Goal: Task Accomplishment & Management: Use online tool/utility

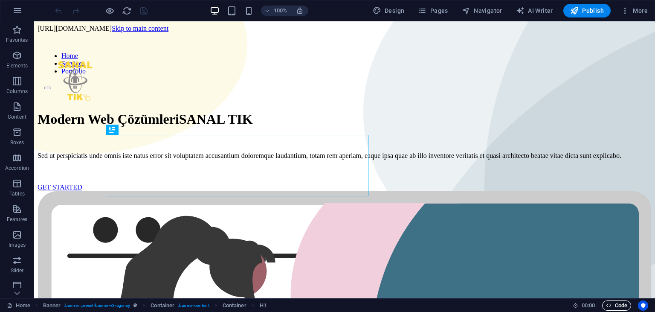
click at [608, 306] on icon "button" at bounding box center [609, 305] width 6 height 6
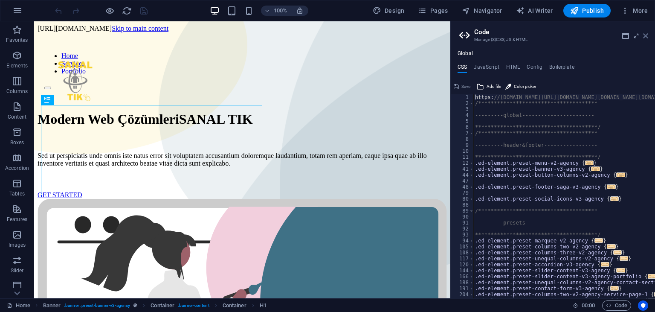
click at [0, 0] on icon at bounding box center [0, 0] width 0 height 0
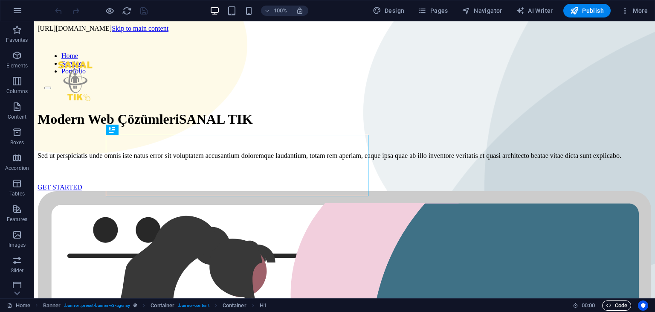
click at [616, 304] on span "Code" at bounding box center [616, 305] width 21 height 10
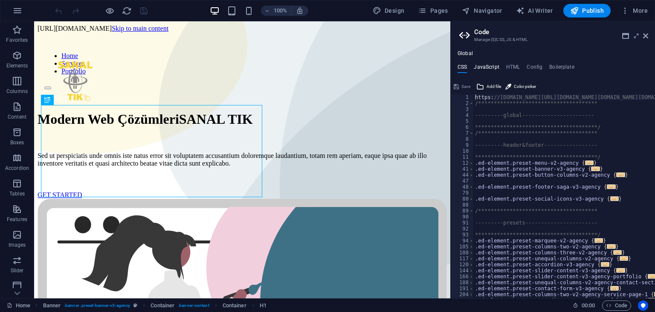
type textarea "https://cdn1.site-media.eu/images/0/18918506/tourData-_cGNzz405rTcgfxTFYIEgA.js…"
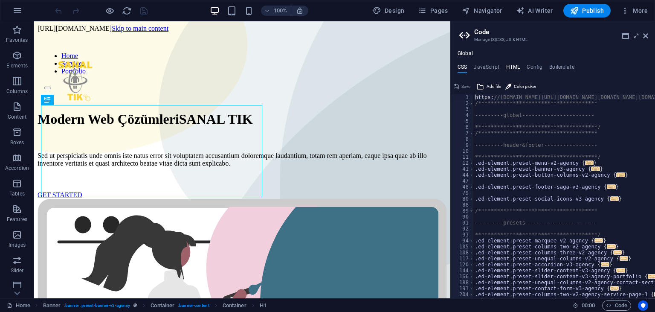
click at [0, 0] on h4 "HTML" at bounding box center [0, 0] width 0 height 0
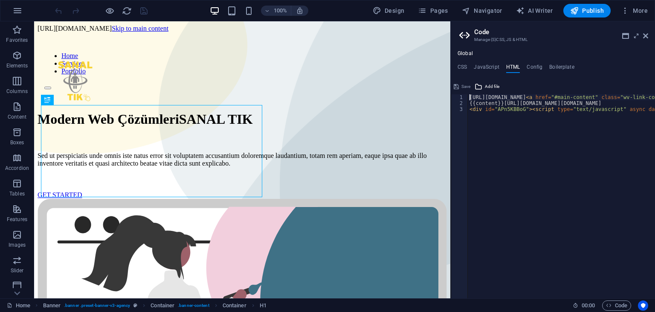
type textarea "https://cdn1.site-media.eu/images/0/18917115/CloudPanoTour-APn5KBBoG1-i1ICnZSbP…"
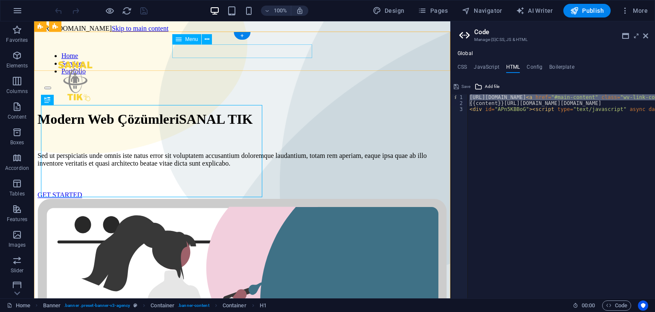
click at [233, 54] on nav "Home Services Portfolio" at bounding box center [242, 63] width 396 height 23
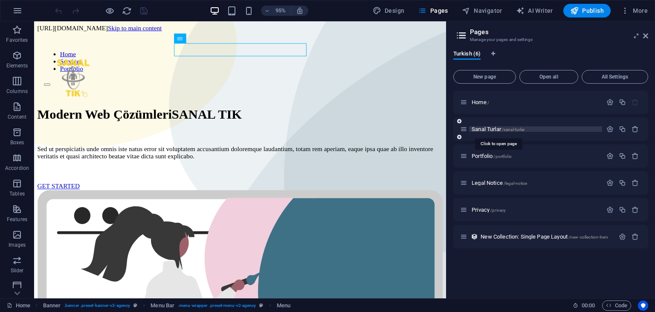
click at [485, 130] on span "Sanal Turlar /sanal-turlar" at bounding box center [498, 129] width 53 height 6
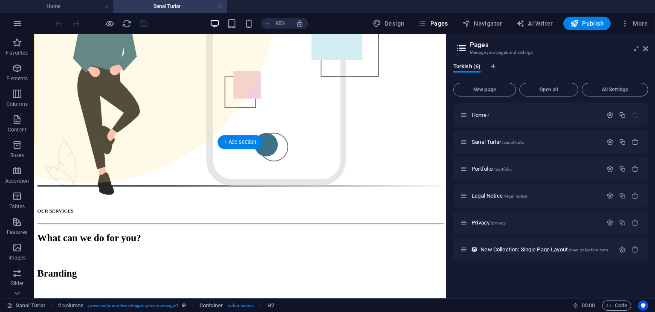
scroll to position [221, 0]
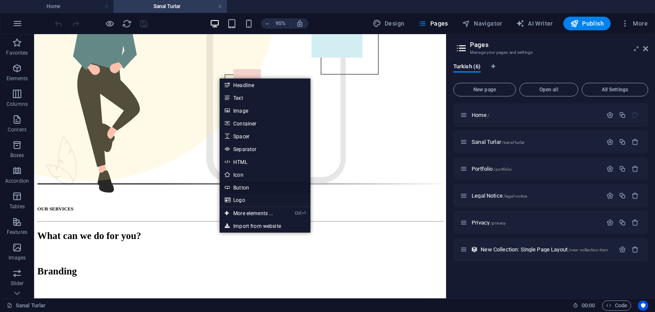
click at [246, 185] on link "Button" at bounding box center [265, 187] width 90 height 13
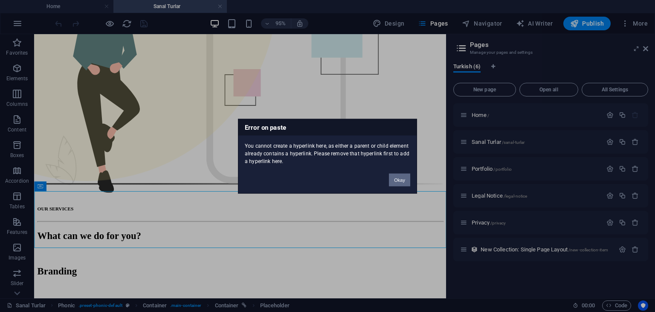
click at [401, 178] on button "Okay" at bounding box center [399, 179] width 21 height 13
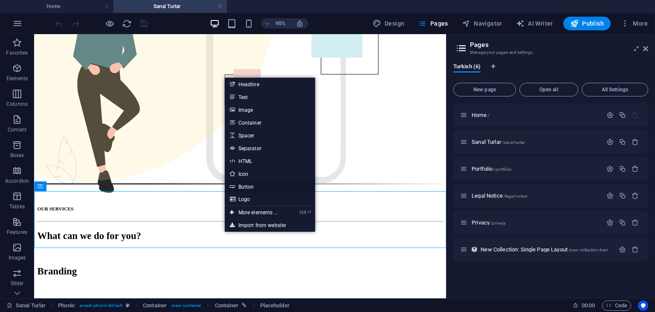
click at [250, 188] on link "Button" at bounding box center [270, 186] width 90 height 13
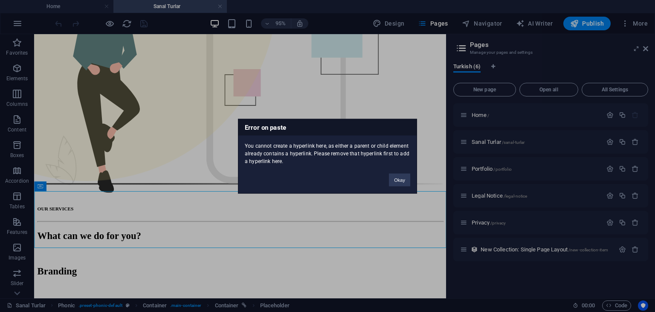
drag, startPoint x: 246, startPoint y: 144, endPoint x: 271, endPoint y: 154, distance: 26.6
click at [271, 154] on div "You cannot create a hyperlink here, as either a parent or child element already…" at bounding box center [327, 149] width 178 height 29
click at [265, 162] on div "You cannot create a hyperlink here, as either a parent or child element already…" at bounding box center [327, 149] width 178 height 29
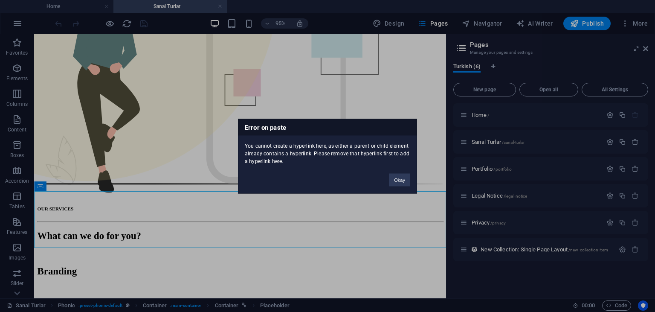
click at [265, 162] on div "You cannot create a hyperlink here, as either a parent or child element already…" at bounding box center [327, 149] width 178 height 29
click at [402, 181] on button "Okay" at bounding box center [399, 179] width 21 height 13
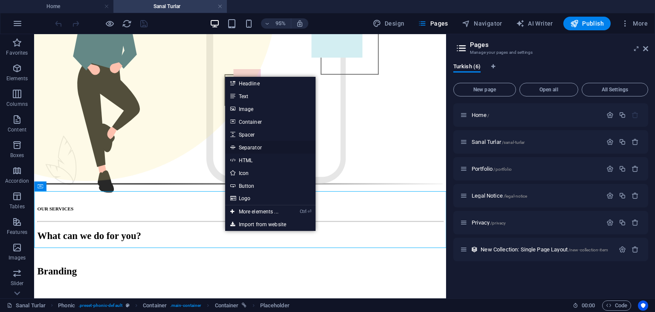
click at [255, 146] on link "Separator" at bounding box center [270, 147] width 90 height 13
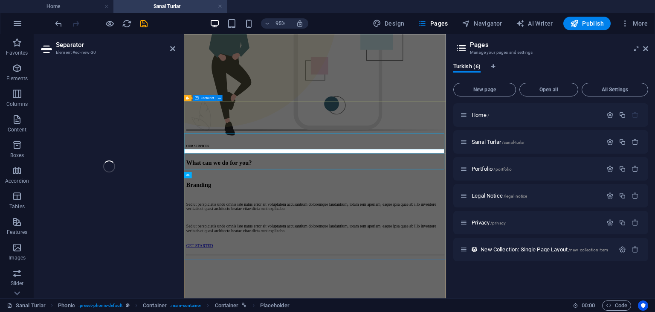
select select "%"
select select "px"
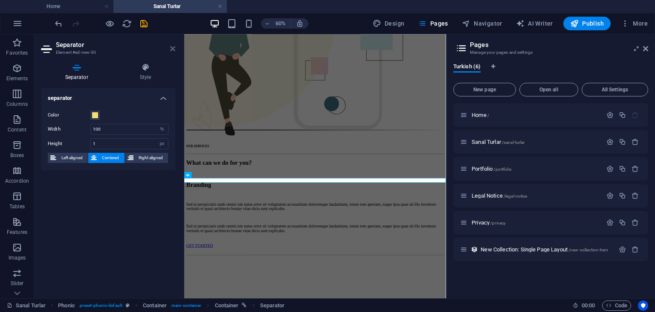
click at [173, 49] on icon at bounding box center [172, 48] width 5 height 7
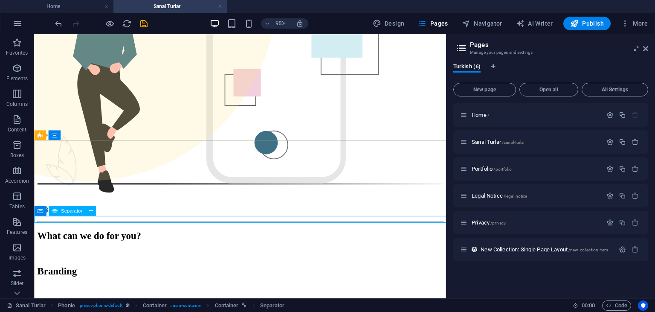
click at [58, 213] on div "Separator" at bounding box center [67, 211] width 37 height 10
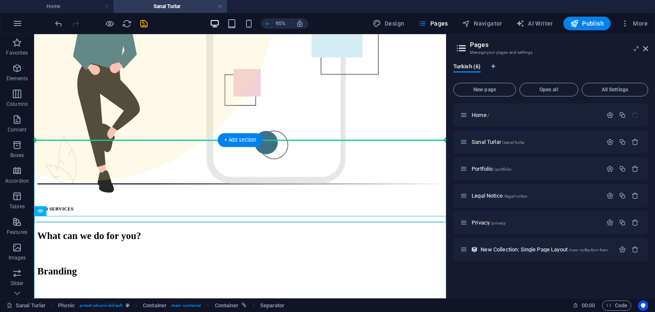
drag, startPoint x: 92, startPoint y: 247, endPoint x: 59, endPoint y: 209, distance: 49.9
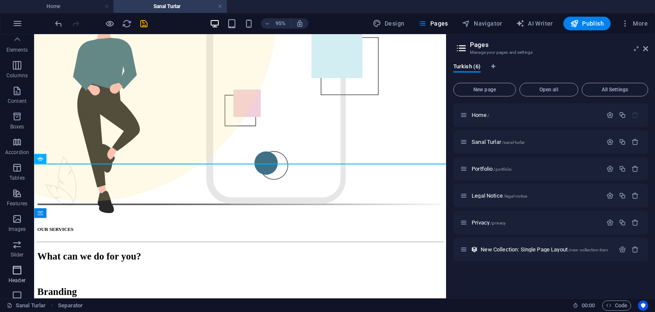
scroll to position [0, 0]
click at [19, 68] on icon "button" at bounding box center [17, 68] width 10 height 10
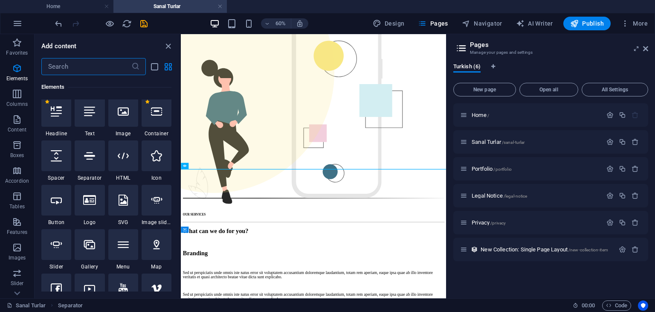
scroll to position [92, 0]
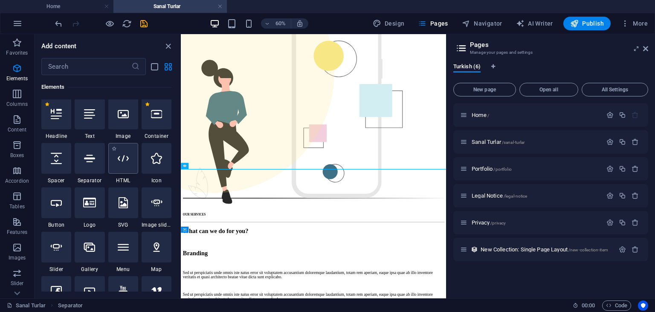
click at [118, 171] on div at bounding box center [123, 158] width 30 height 31
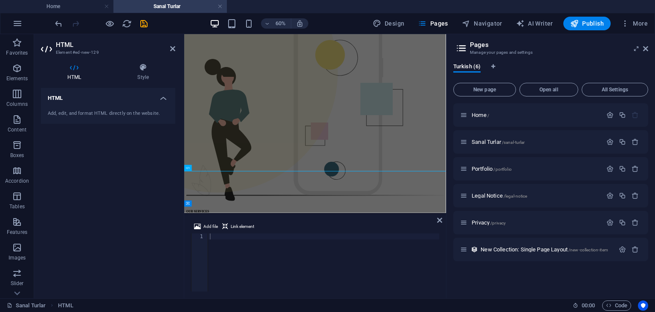
click at [119, 104] on div "Add, edit, and format HTML directly on the website." at bounding box center [108, 113] width 134 height 21
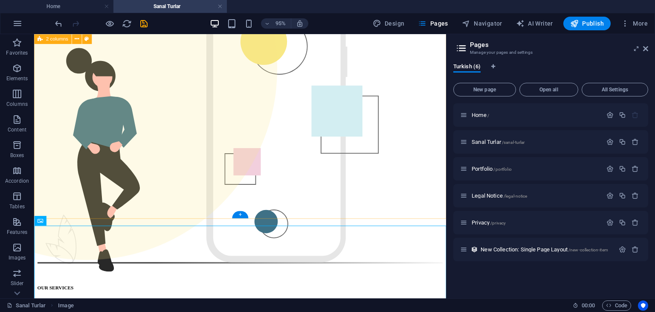
scroll to position [137, 0]
click at [58, 27] on icon "undo" at bounding box center [59, 24] width 10 height 10
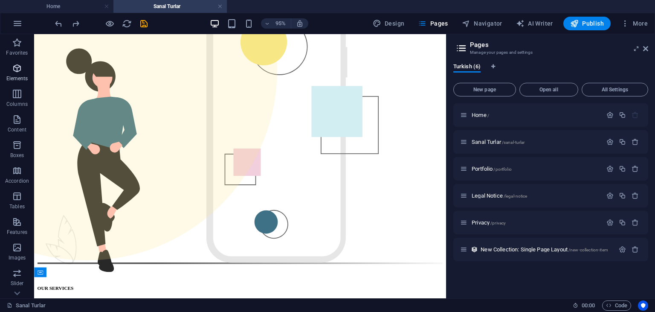
click at [15, 66] on icon "button" at bounding box center [17, 68] width 10 height 10
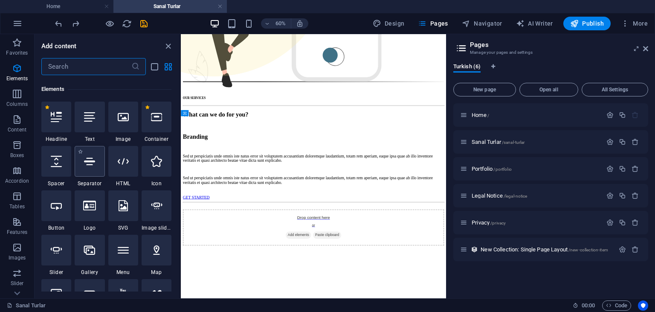
scroll to position [90, 0]
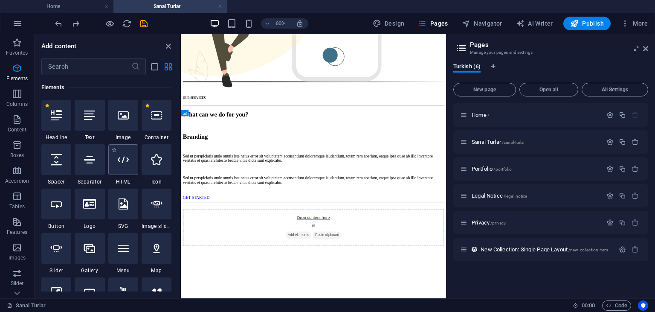
click at [120, 154] on icon at bounding box center [123, 159] width 11 height 11
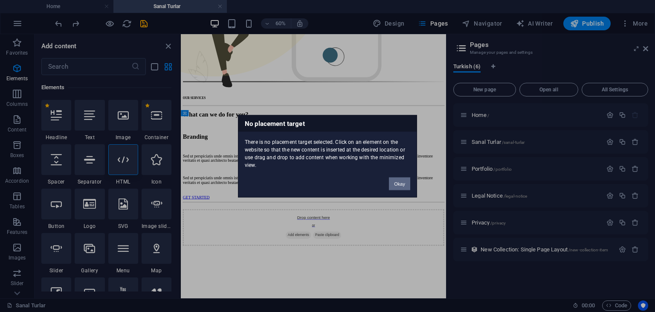
click at [391, 183] on button "Okay" at bounding box center [399, 183] width 21 height 13
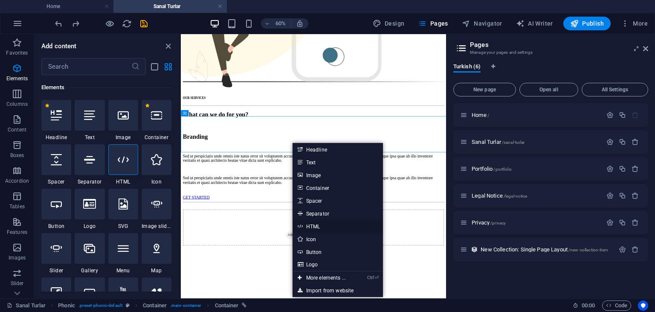
click at [306, 227] on link "HTML" at bounding box center [337, 226] width 90 height 13
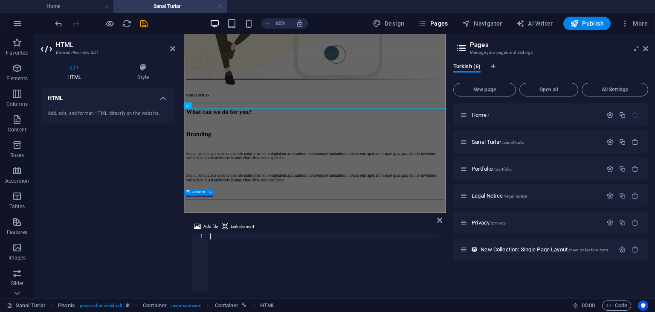
paste textarea "<iframe src="https://sanaltik.com.tr/SanalTurlar/index.html" width="100%" heigh…"
type textarea "<iframe src="https://sanaltik.com.tr/SanalTurlar/index.html" width="100%" heigh…"
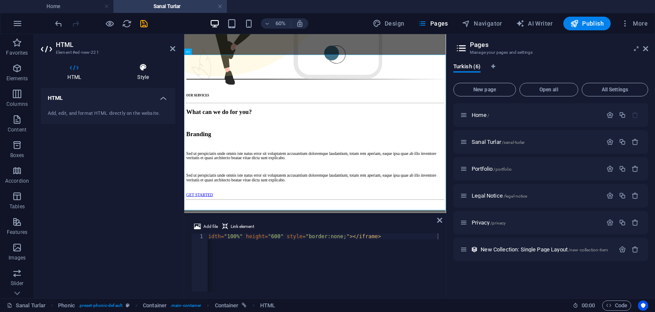
click at [132, 67] on icon at bounding box center [143, 67] width 64 height 9
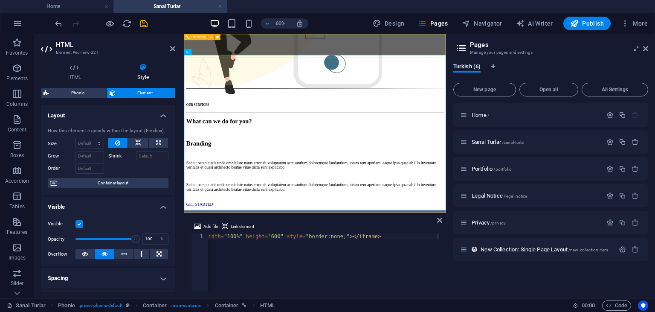
scroll to position [287, 0]
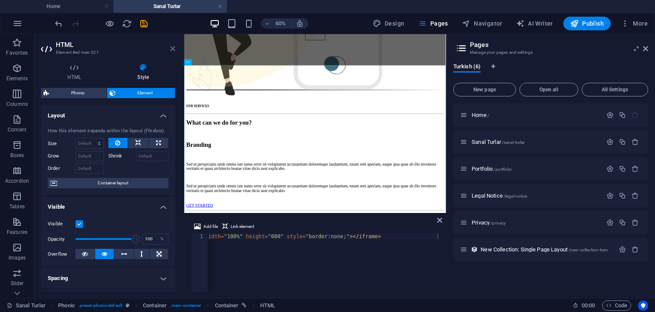
click at [172, 49] on icon at bounding box center [172, 48] width 5 height 7
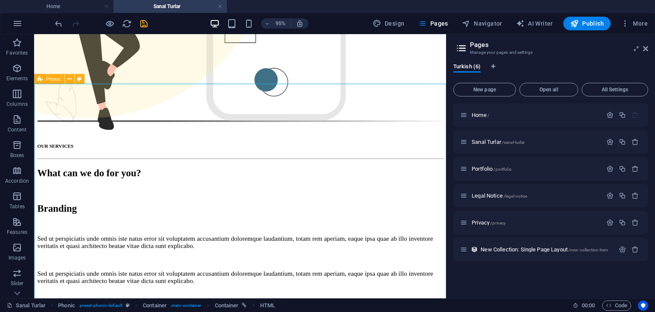
scroll to position [287, 0]
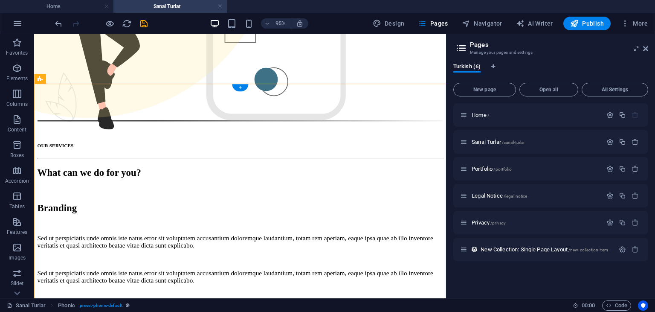
drag, startPoint x: 73, startPoint y: 112, endPoint x: 54, endPoint y: 96, distance: 25.2
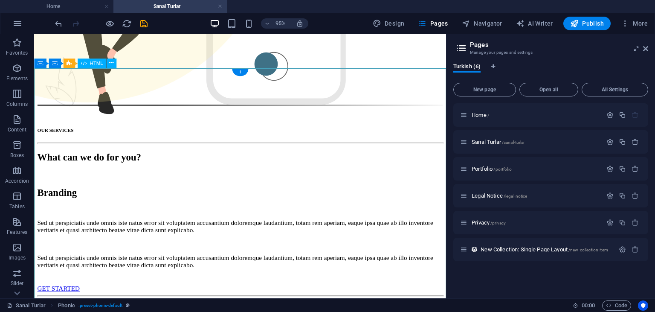
scroll to position [304, 0]
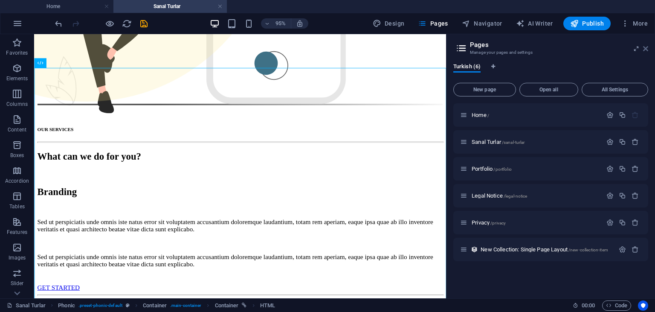
click at [646, 49] on icon at bounding box center [645, 48] width 5 height 7
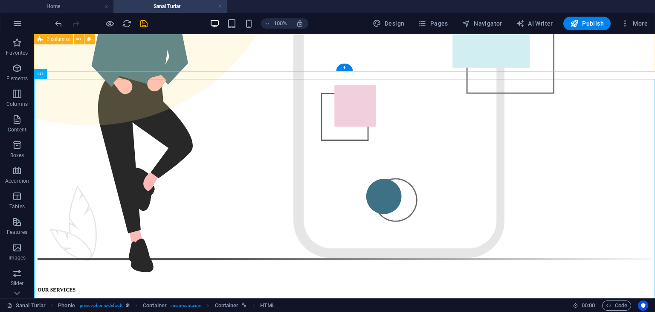
scroll to position [285, 0]
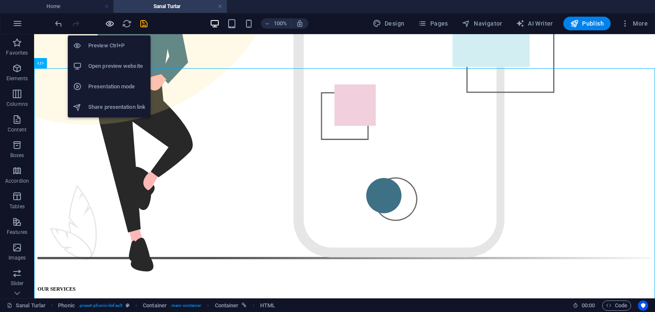
click at [107, 26] on icon "button" at bounding box center [110, 24] width 10 height 10
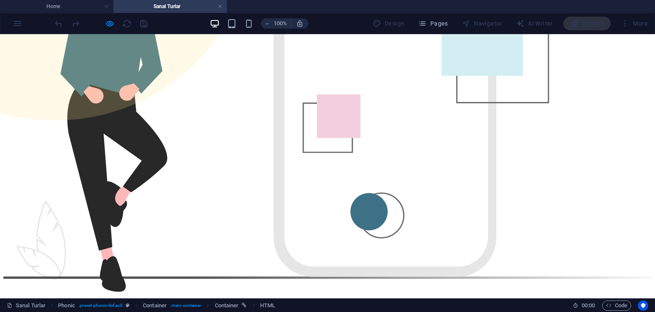
scroll to position [290, 0]
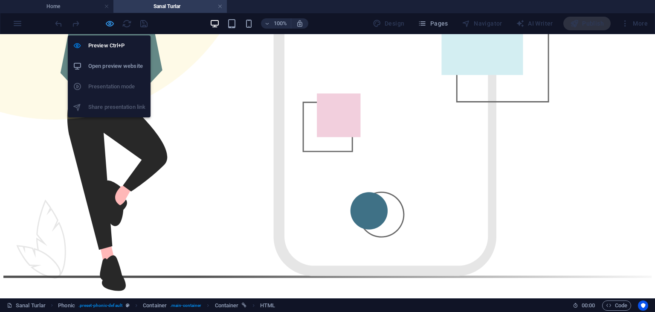
click at [110, 21] on icon "button" at bounding box center [110, 24] width 10 height 10
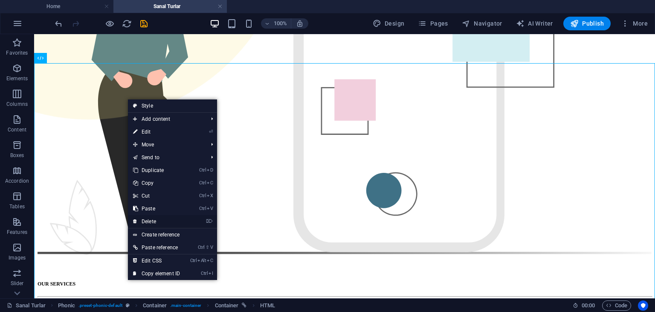
click at [149, 220] on link "⌦ Delete" at bounding box center [156, 221] width 57 height 13
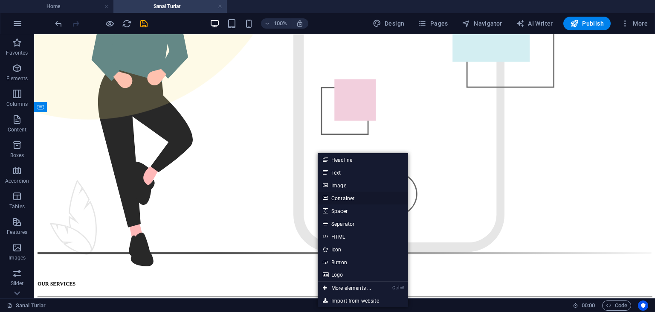
click at [330, 196] on link "Container" at bounding box center [363, 197] width 90 height 13
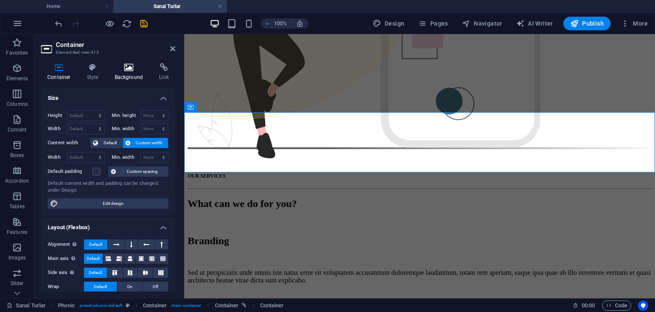
click at [130, 68] on icon at bounding box center [128, 67] width 41 height 9
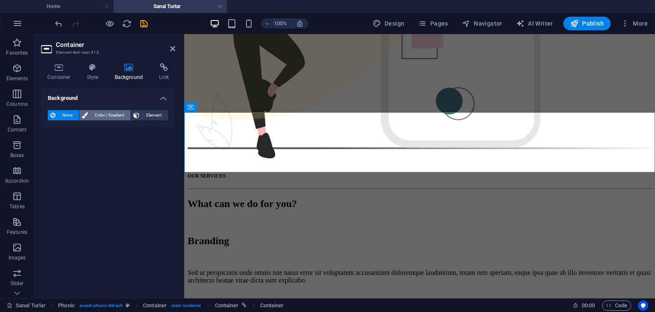
click at [104, 111] on span "Color / Gradient" at bounding box center [109, 115] width 38 height 10
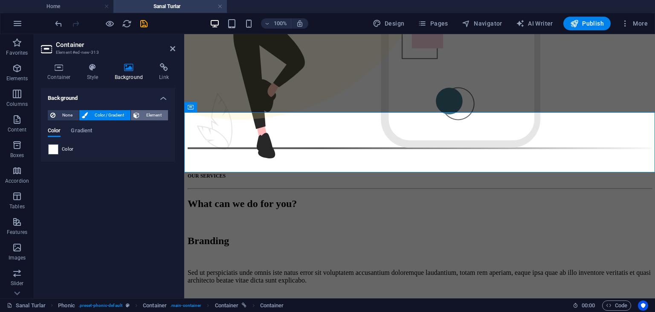
click at [144, 115] on span "Element" at bounding box center [153, 115] width 23 height 10
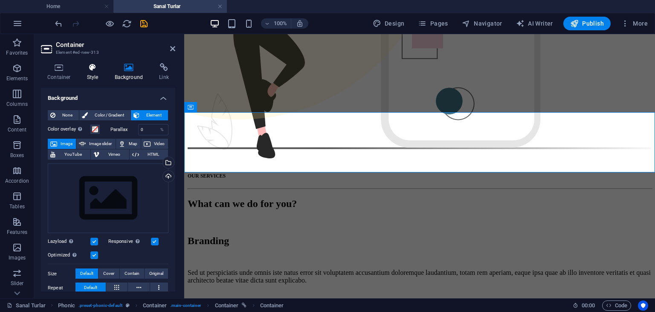
click at [87, 71] on icon at bounding box center [93, 67] width 24 height 9
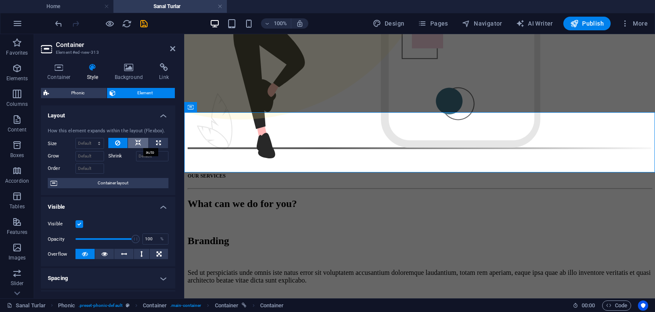
click at [145, 143] on button at bounding box center [138, 143] width 20 height 10
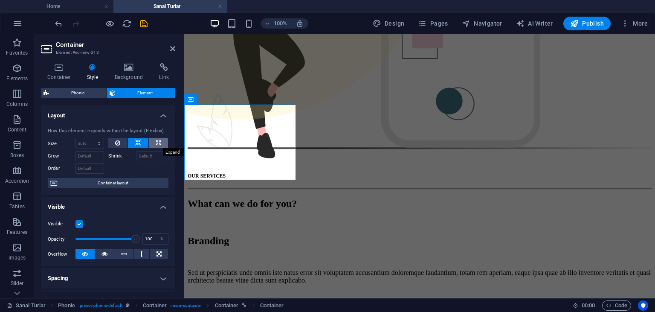
click at [157, 146] on icon at bounding box center [158, 143] width 5 height 10
type input "100"
select select "%"
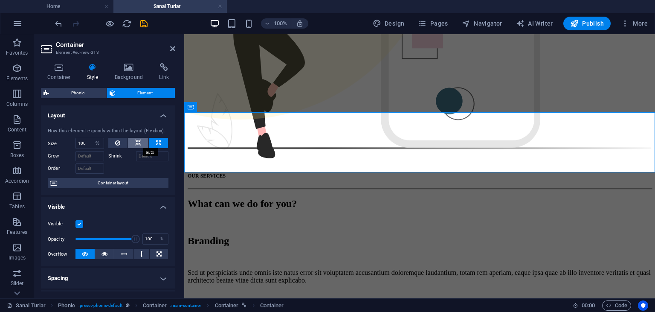
click at [142, 144] on button at bounding box center [138, 143] width 20 height 10
select select "DISABLED_OPTION_VALUE"
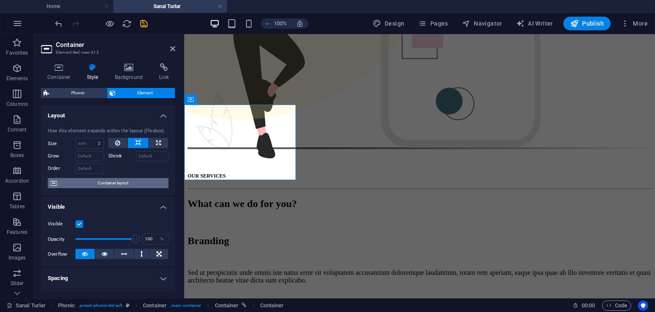
click at [125, 185] on span "Container layout" at bounding box center [113, 183] width 106 height 10
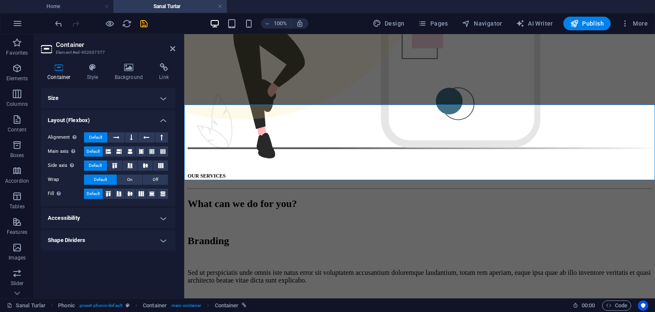
click at [163, 122] on h4 "Layout (Flexbox)" at bounding box center [108, 117] width 134 height 15
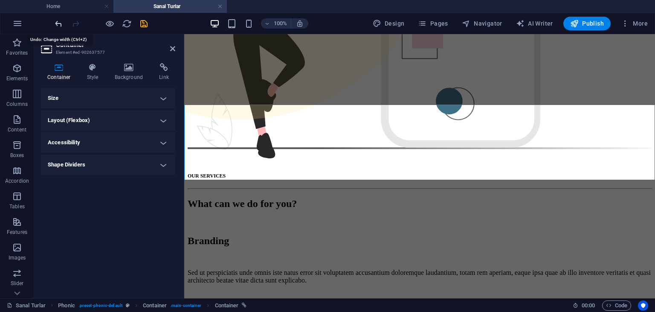
click at [57, 25] on icon "undo" at bounding box center [59, 24] width 10 height 10
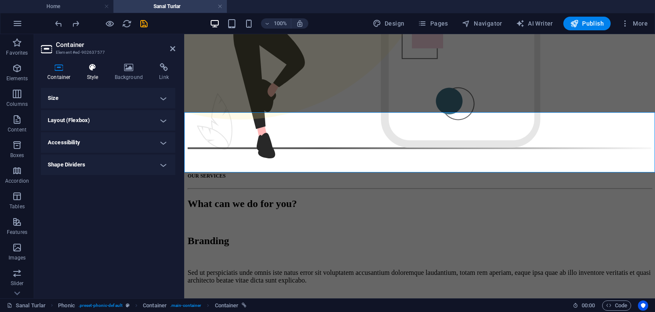
click at [90, 69] on icon at bounding box center [93, 67] width 24 height 9
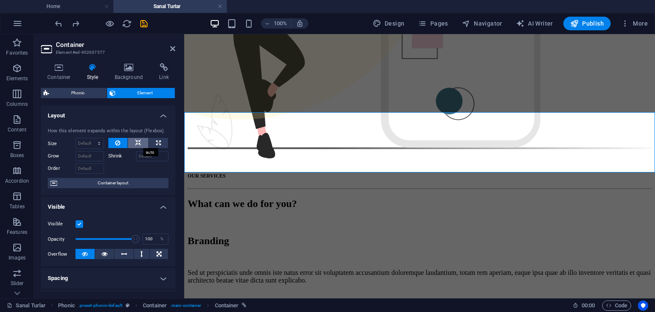
click at [137, 147] on icon at bounding box center [138, 143] width 6 height 10
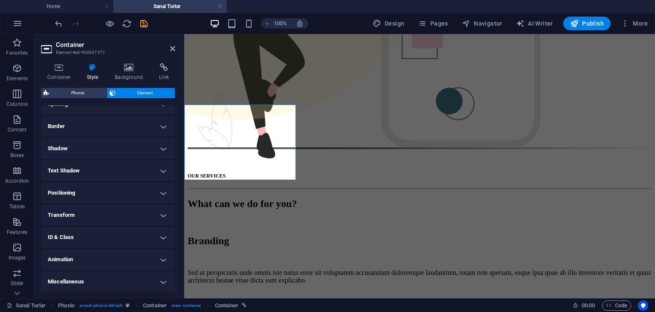
scroll to position [142, 0]
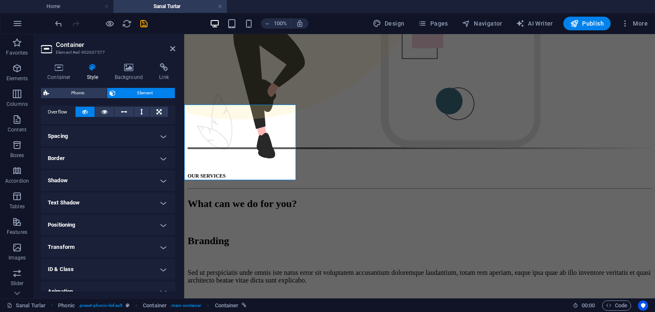
click at [82, 159] on h4 "Border" at bounding box center [108, 158] width 134 height 20
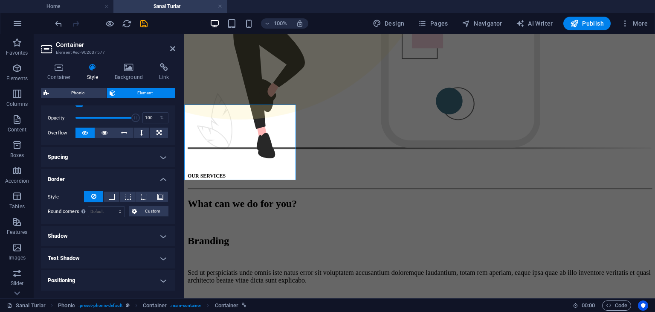
scroll to position [117, 0]
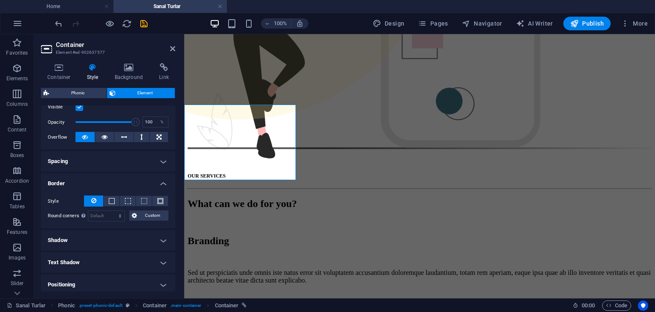
click at [62, 260] on h4 "Text Shadow" at bounding box center [108, 262] width 134 height 20
click at [97, 274] on button "None" at bounding box center [108, 279] width 38 height 10
click at [149, 278] on span "Outside" at bounding box center [147, 279] width 14 height 10
type input "2"
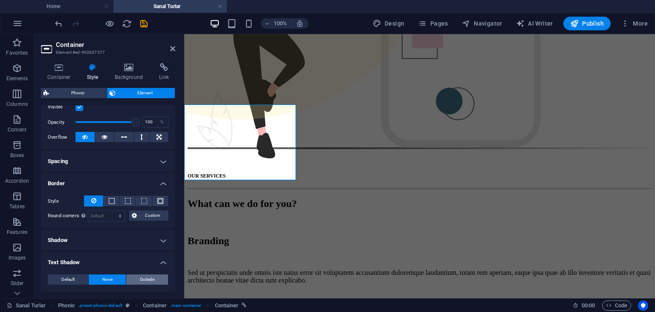
type input "4"
click at [71, 282] on span "Default" at bounding box center [67, 279] width 13 height 10
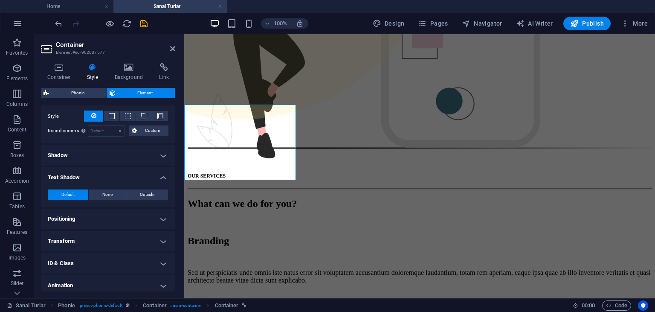
scroll to position [203, 0]
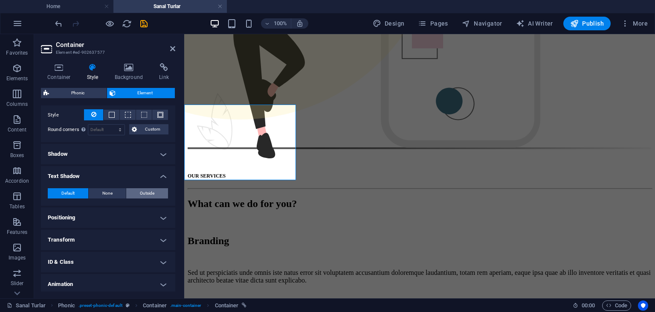
click at [153, 195] on span "Outside" at bounding box center [147, 193] width 14 height 10
type input "2"
type input "4"
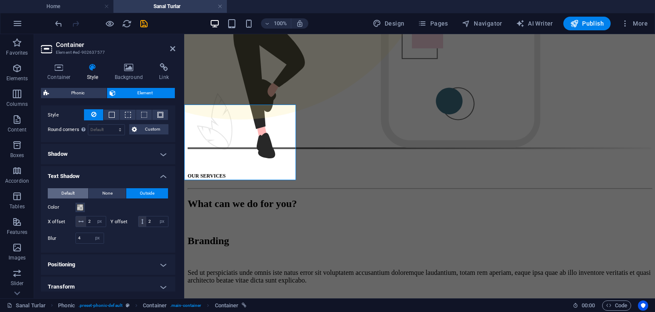
click at [66, 193] on span "Default" at bounding box center [67, 193] width 13 height 10
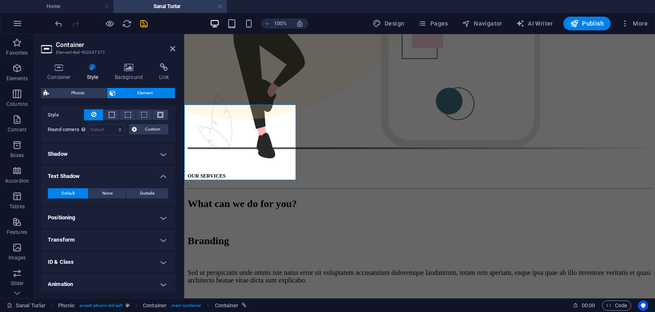
scroll to position [227, 0]
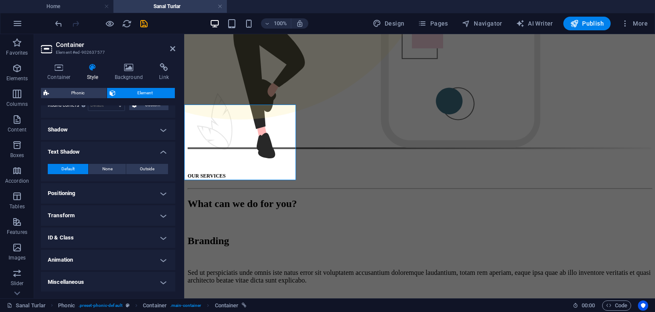
click at [69, 231] on h4 "ID & Class" at bounding box center [108, 237] width 134 height 20
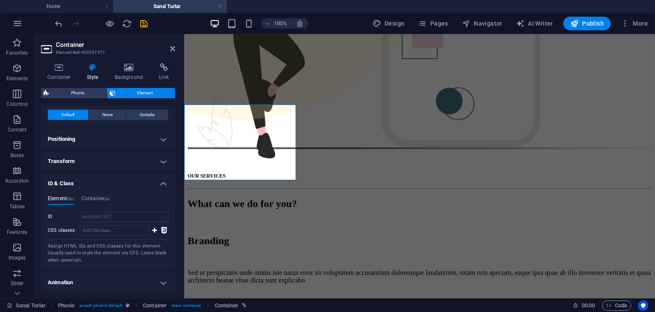
scroll to position [304, 0]
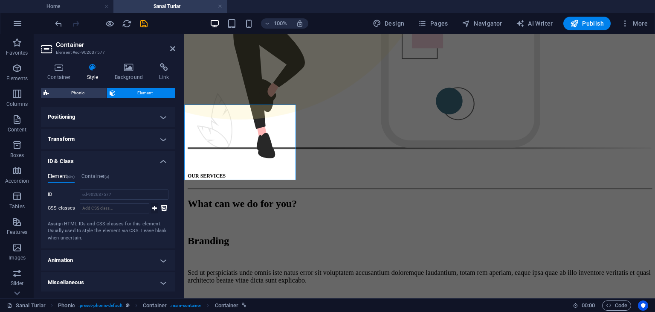
click at [154, 207] on icon at bounding box center [154, 208] width 5 height 10
click at [77, 261] on h4 "Animation" at bounding box center [108, 260] width 134 height 20
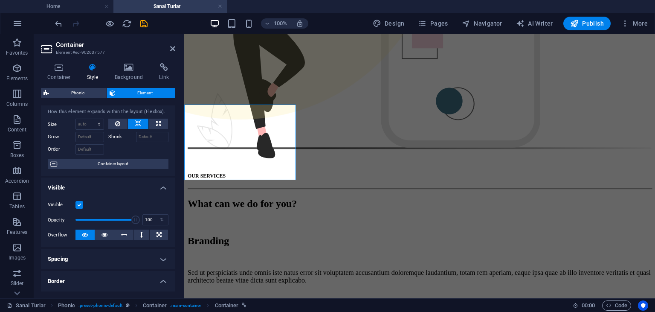
scroll to position [0, 0]
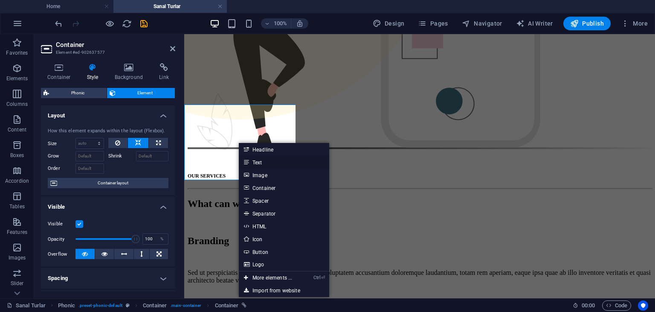
click at [260, 166] on link "Text" at bounding box center [284, 162] width 90 height 13
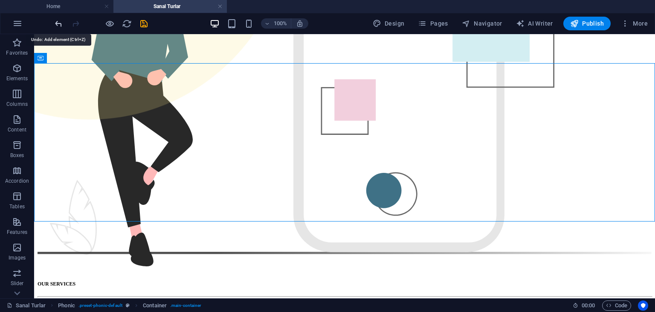
click at [56, 20] on icon "undo" at bounding box center [59, 24] width 10 height 10
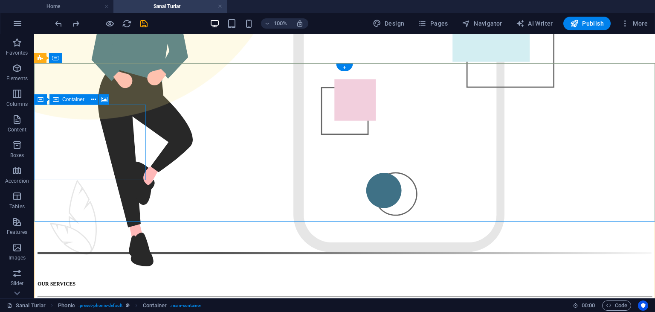
click at [66, 101] on span "Container" at bounding box center [73, 99] width 22 height 5
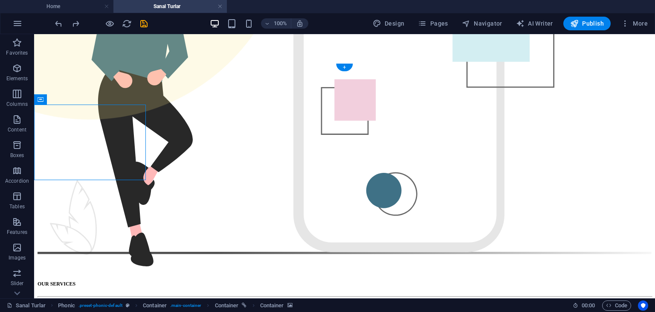
drag, startPoint x: 100, startPoint y: 135, endPoint x: 93, endPoint y: 105, distance: 31.0
click at [81, 99] on button at bounding box center [78, 99] width 10 height 10
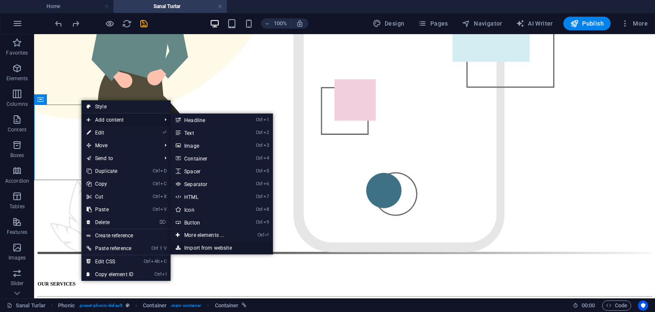
click at [188, 245] on link "Import from website" at bounding box center [222, 247] width 102 height 13
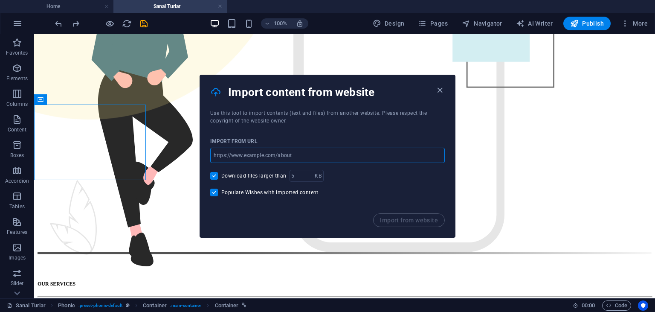
click at [276, 153] on input "url" at bounding box center [327, 155] width 235 height 15
paste input "https://sanaltik.com.tr/Sanal%20Turlar/"
type input "https://sanaltik.com.tr/Sanal%20Turlar/"
click at [392, 214] on button "Import from website" at bounding box center [409, 220] width 72 height 14
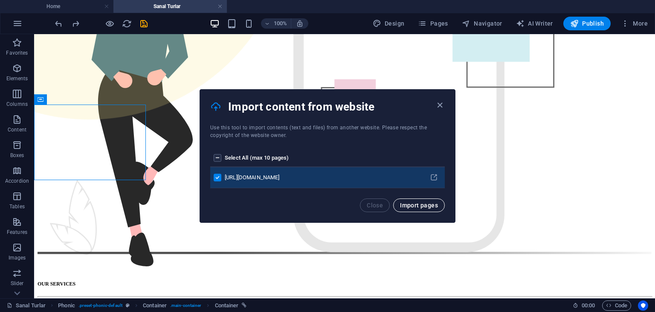
click at [416, 205] on span "Import pages" at bounding box center [419, 205] width 38 height 7
click at [437, 179] on icon "pages list" at bounding box center [434, 178] width 8 height 8
click at [310, 178] on div "https://sanaltik.com.tr/Sanal%20Turlar/" at bounding box center [323, 178] width 194 height 8
click at [307, 180] on div "https://sanaltik.com.tr/Sanal%20Turlar/" at bounding box center [323, 178] width 194 height 8
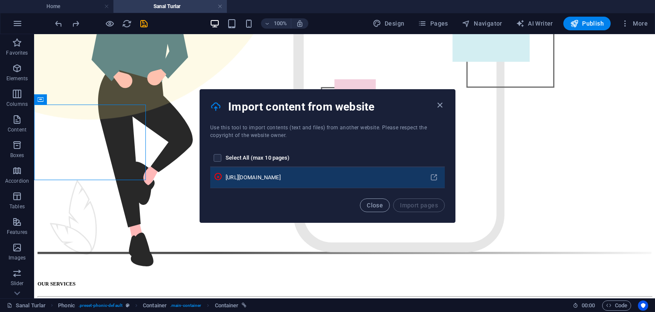
click at [307, 180] on div "https://sanaltik.com.tr/Sanal%20Turlar/" at bounding box center [323, 178] width 194 height 8
click at [250, 175] on div "https://sanaltik.com.tr/Sanal%20Turlar/" at bounding box center [323, 178] width 194 height 8
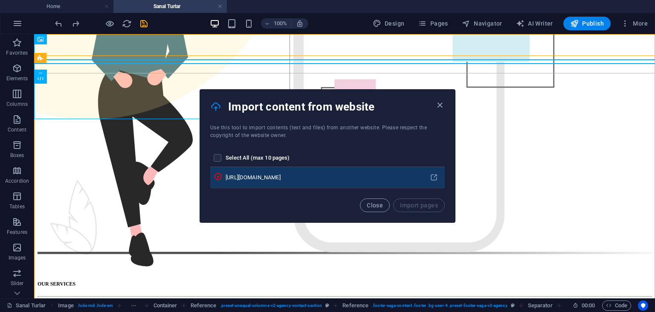
click at [316, 178] on div "https://sanaltik.com.tr/Sanal%20Turlar/" at bounding box center [323, 178] width 194 height 8
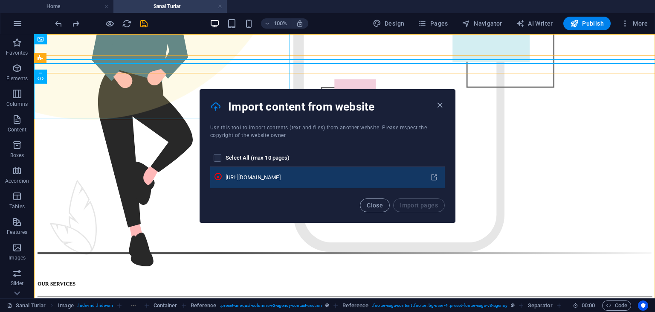
click at [316, 178] on div "https://sanaltik.com.tr/Sanal%20Turlar/" at bounding box center [323, 178] width 194 height 8
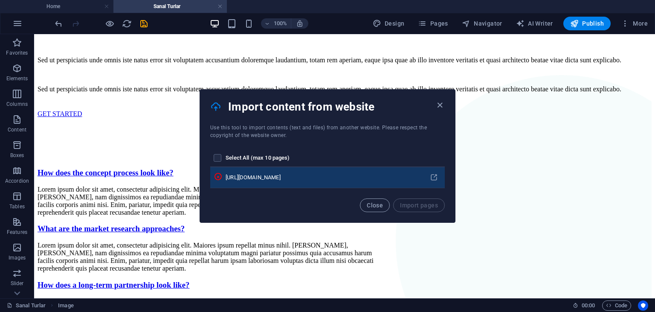
scroll to position [2558, 0]
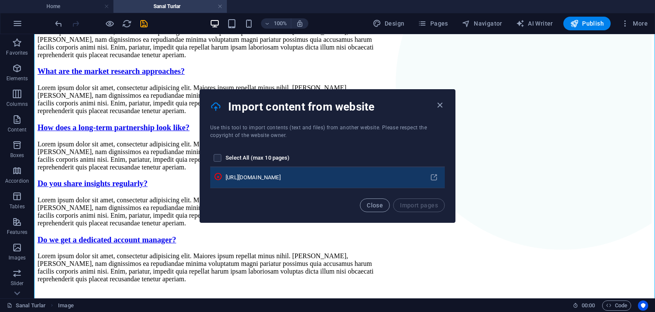
click at [308, 180] on div "https://sanaltik.com.tr/Sanal%20Turlar/" at bounding box center [323, 178] width 194 height 8
click at [308, 178] on div "https://sanaltik.com.tr/Sanal%20Turlar/" at bounding box center [323, 178] width 194 height 8
click at [308, 176] on div "https://sanaltik.com.tr/Sanal%20Turlar/" at bounding box center [323, 178] width 194 height 8
click at [356, 179] on div "https://sanaltik.com.tr/Sanal%20Turlar/" at bounding box center [323, 178] width 194 height 8
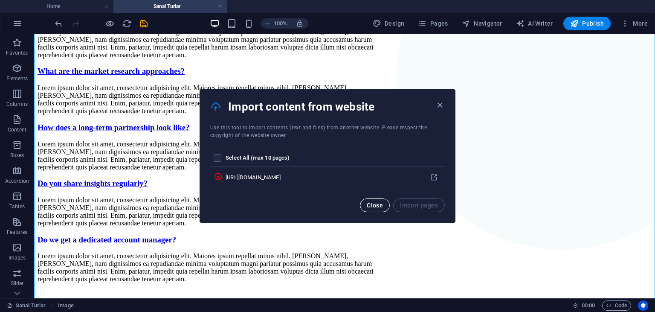
click at [366, 211] on button "Close" at bounding box center [375, 205] width 30 height 14
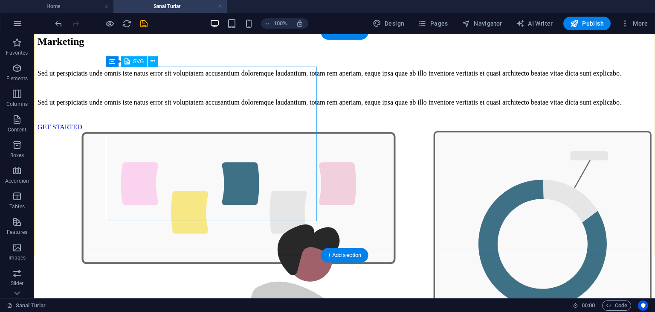
scroll to position [1516, 0]
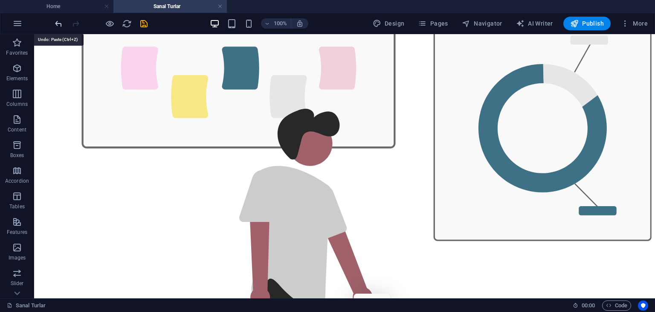
click at [56, 20] on icon "undo" at bounding box center [59, 24] width 10 height 10
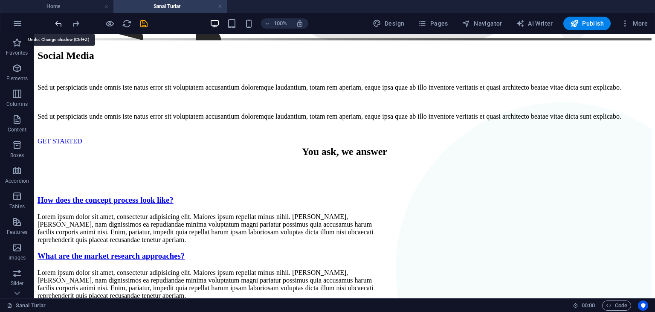
scroll to position [2487, 0]
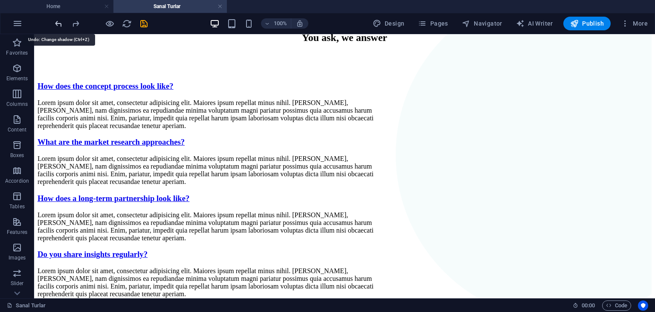
click at [56, 20] on icon "undo" at bounding box center [59, 24] width 10 height 10
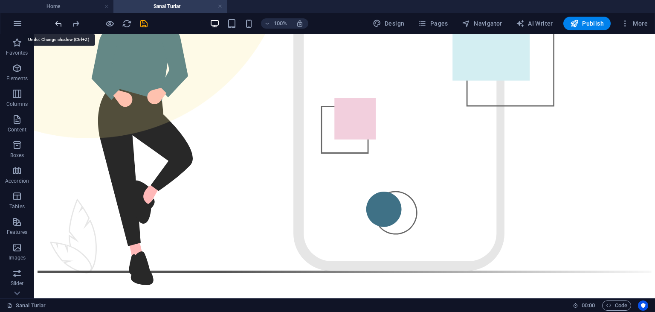
scroll to position [266, 0]
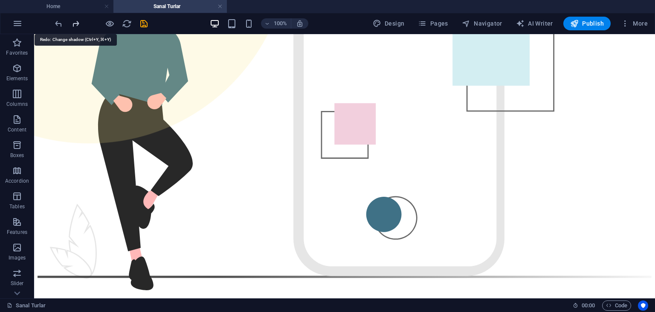
click at [76, 26] on icon "redo" at bounding box center [76, 24] width 10 height 10
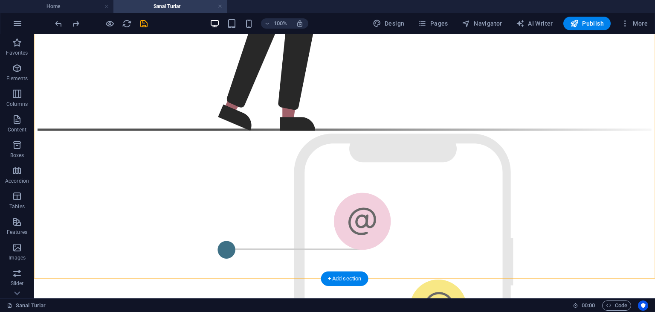
scroll to position [2487, 0]
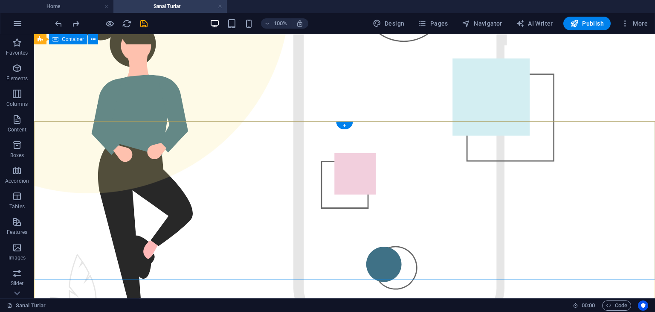
scroll to position [210, 0]
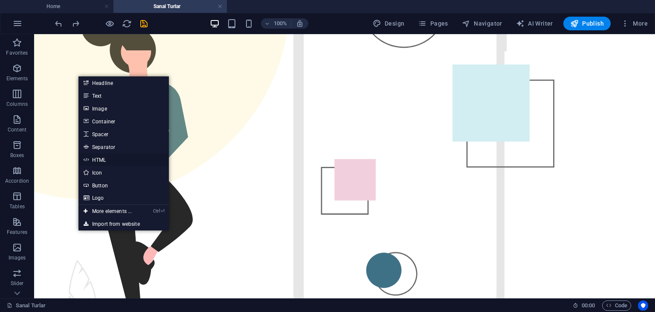
click at [99, 159] on link "HTML" at bounding box center [123, 159] width 90 height 13
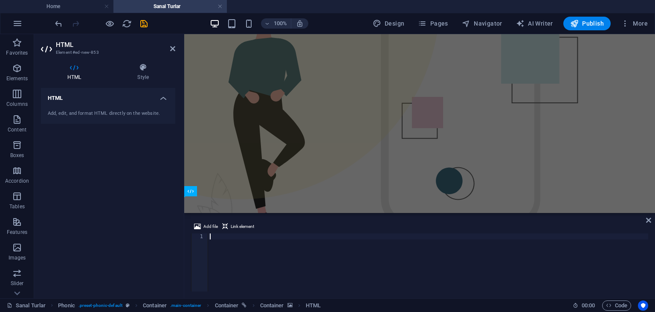
type textarea "</div>"
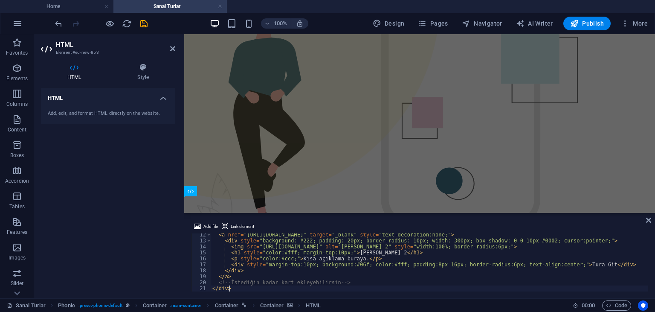
scroll to position [67, 0]
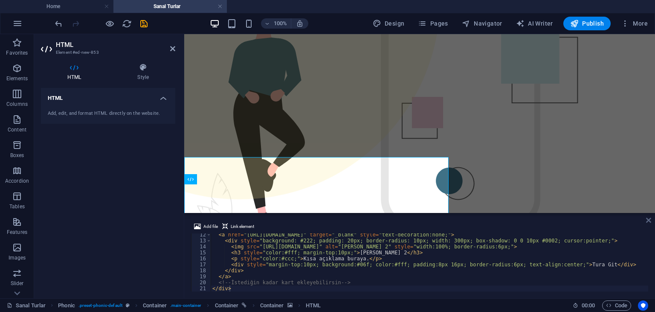
click at [647, 221] on icon at bounding box center [648, 220] width 5 height 7
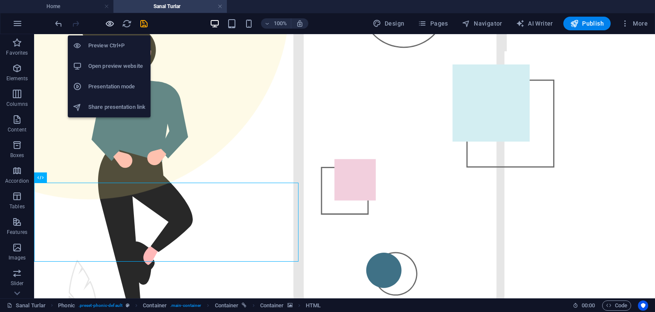
click at [107, 21] on icon "button" at bounding box center [110, 24] width 10 height 10
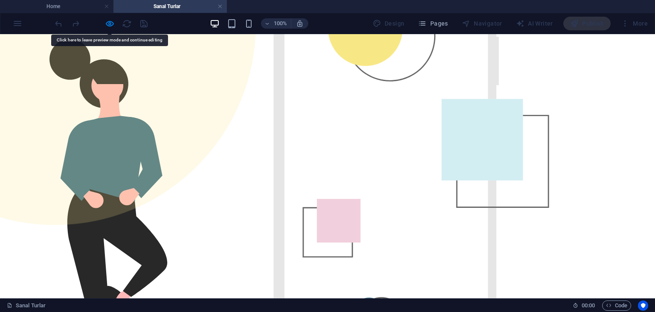
scroll to position [222, 0]
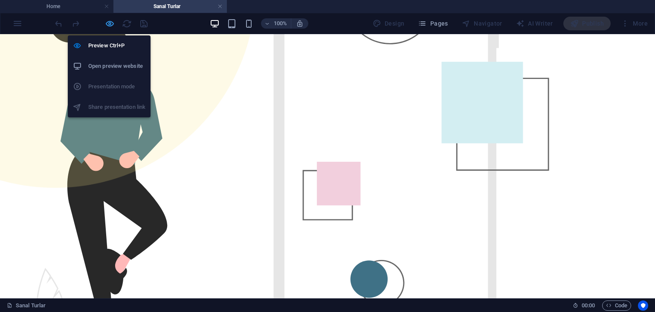
click at [108, 20] on icon "button" at bounding box center [110, 24] width 10 height 10
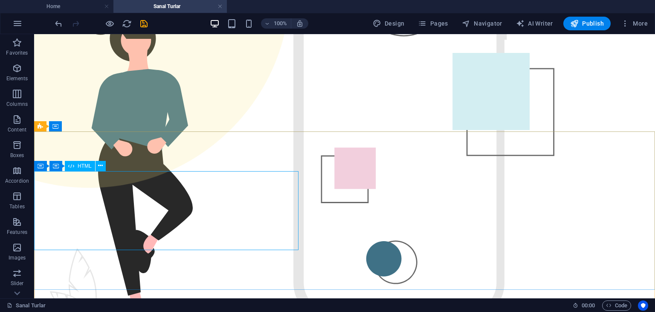
click at [78, 169] on div "HTML" at bounding box center [80, 166] width 30 height 10
click at [101, 166] on icon at bounding box center [100, 165] width 5 height 9
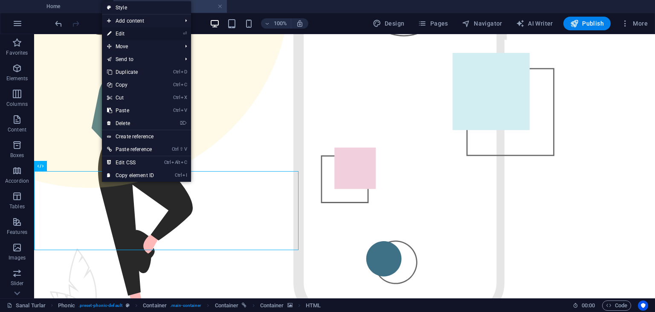
click at [139, 32] on link "⏎ Edit" at bounding box center [130, 33] width 57 height 13
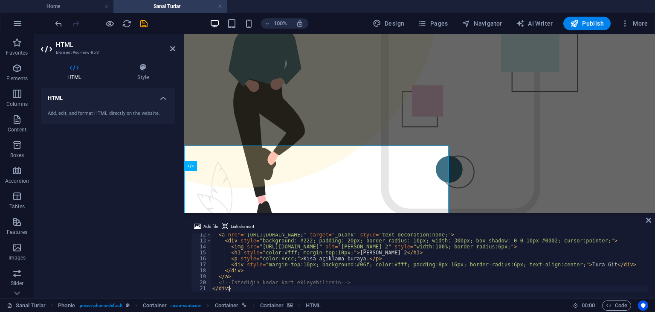
click at [139, 32] on div "100% Design Pages Navigator AI Writer Publish More" at bounding box center [327, 23] width 654 height 20
click at [274, 277] on div "< a href = "https://sanaltik.com.tr/SanalTurlar/index2.html" target = "_blank" …" at bounding box center [429, 267] width 437 height 70
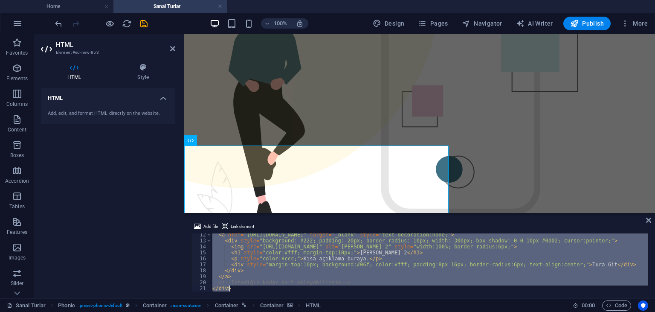
type textarea "</div>"
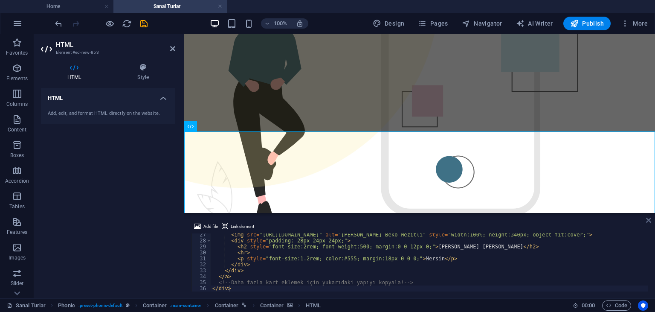
click at [648, 223] on icon at bounding box center [648, 220] width 5 height 7
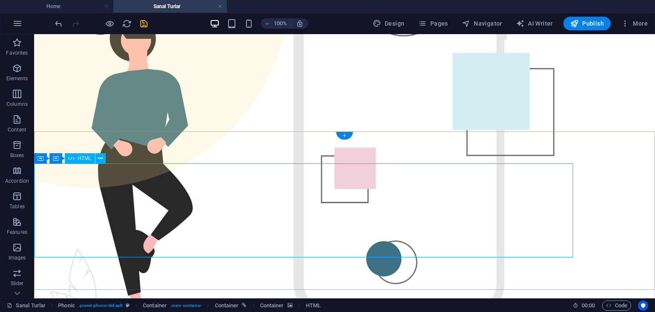
click at [78, 162] on div "HTML" at bounding box center [80, 158] width 30 height 10
click at [100, 158] on icon at bounding box center [100, 158] width 5 height 9
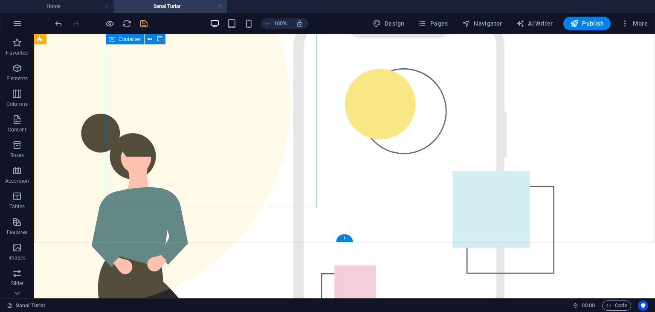
scroll to position [0, 0]
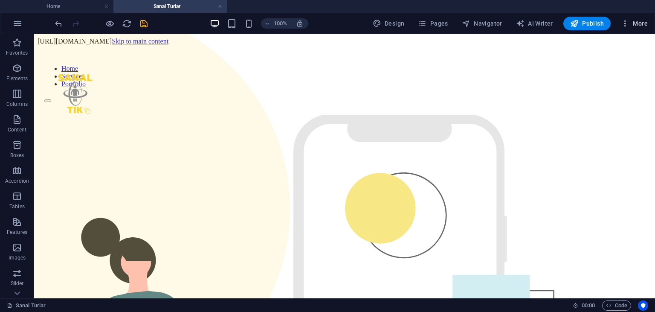
click at [641, 25] on span "More" at bounding box center [634, 23] width 27 height 9
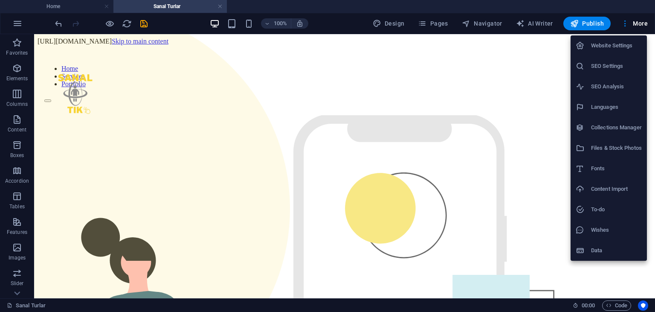
click at [611, 305] on div at bounding box center [327, 156] width 655 height 312
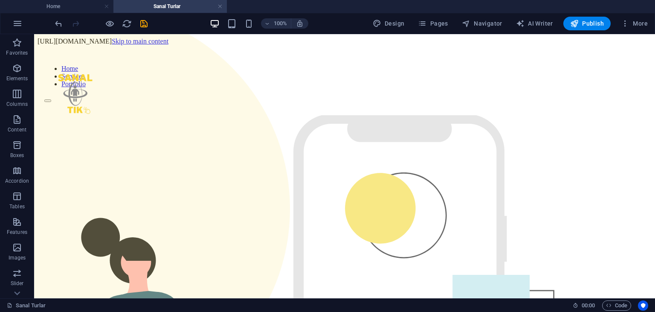
click at [611, 305] on span "Code" at bounding box center [616, 305] width 21 height 10
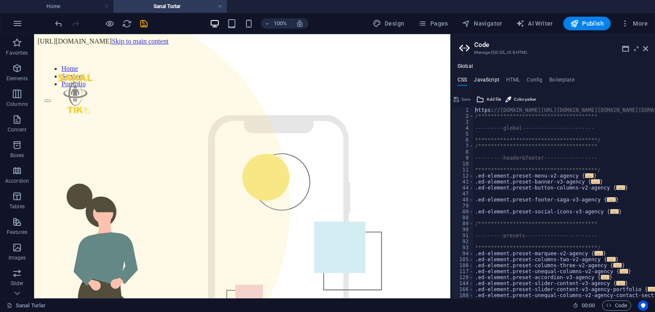
click at [481, 84] on h4 "JavaScript" at bounding box center [486, 81] width 25 height 9
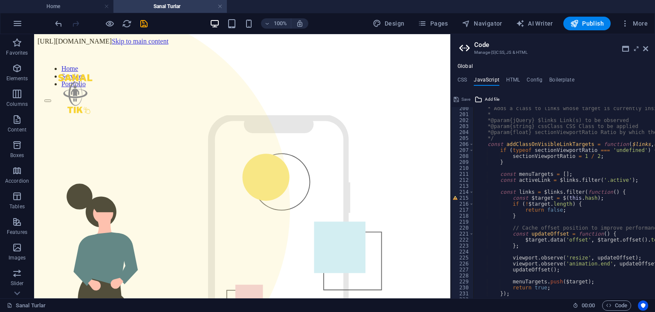
scroll to position [1462, 0]
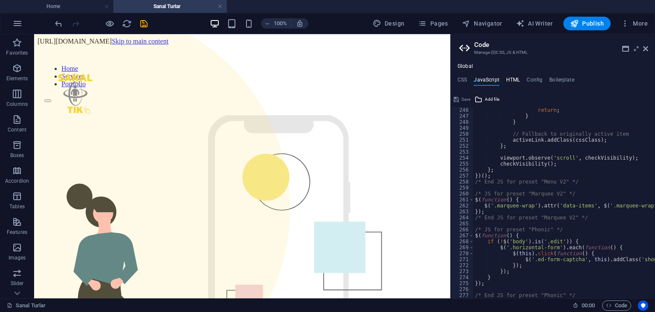
click at [511, 82] on h4 "HTML" at bounding box center [513, 81] width 14 height 9
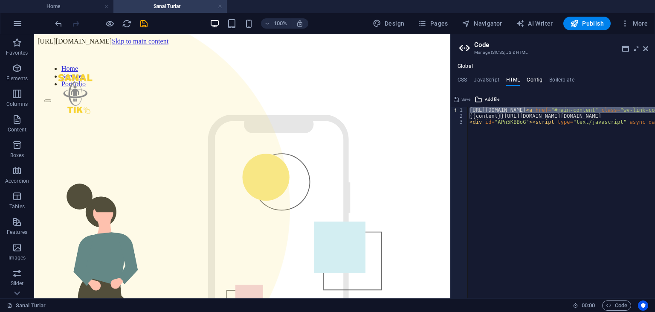
click at [538, 81] on h4 "Config" at bounding box center [535, 81] width 16 height 9
type textarea "$color-background: #f9f9f9;"
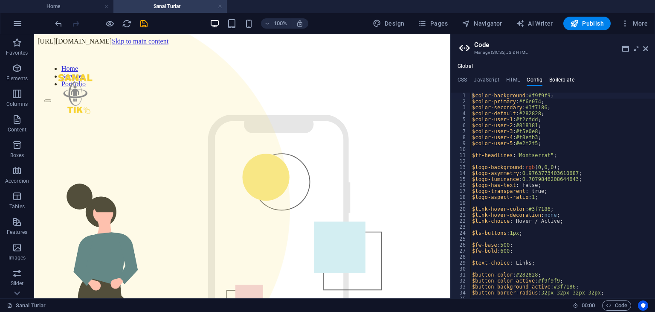
click at [554, 82] on h4 "Boilerplate" at bounding box center [561, 81] width 25 height 9
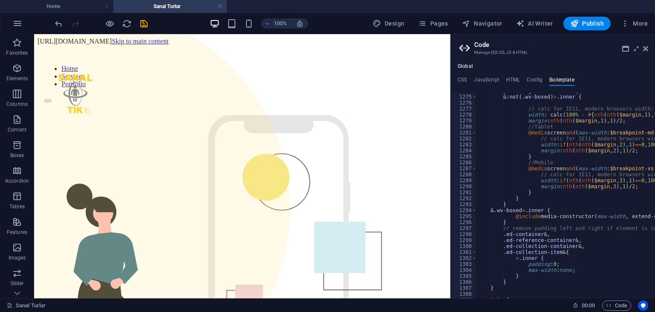
scroll to position [4329, 0]
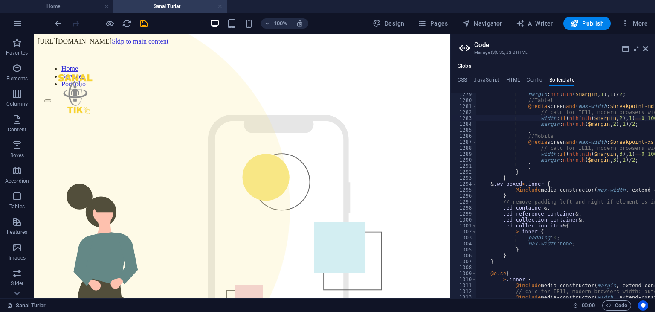
type textarea "}"
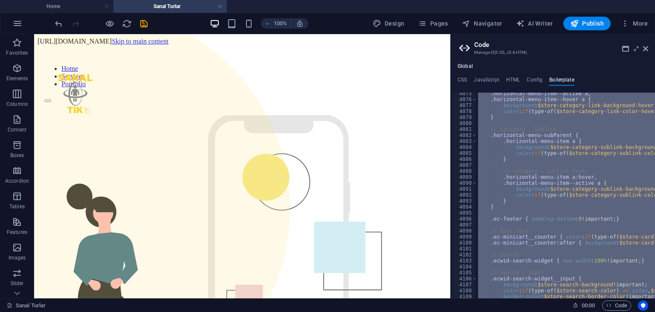
scroll to position [13765, 0]
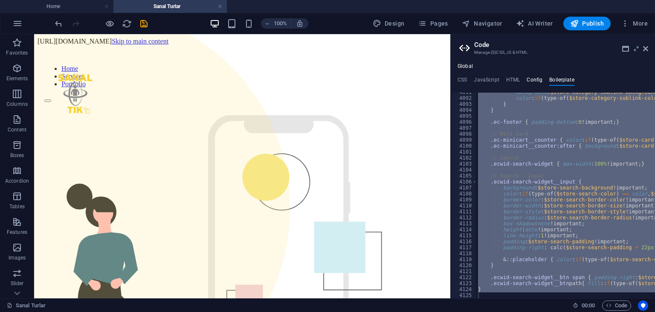
click at [531, 81] on h4 "Config" at bounding box center [535, 81] width 16 height 9
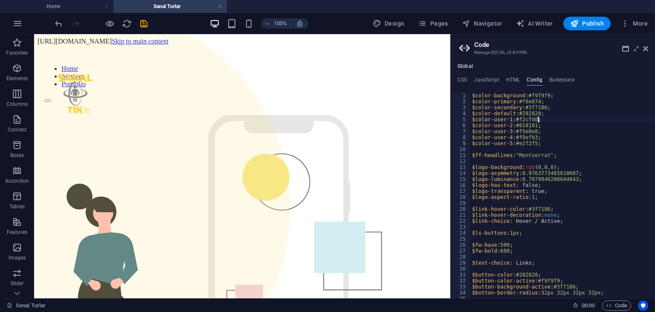
click at [573, 117] on div "$color-background : #f9f9f9 ; $color-primary : #f6e074 ; $color-secondary : #3f…" at bounding box center [562, 201] width 185 height 217
type textarea "@include info-box($content: 'Overlay'); }"
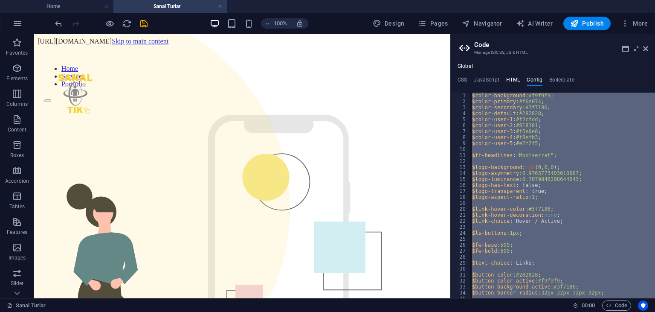
click at [508, 81] on h4 "HTML" at bounding box center [513, 81] width 14 height 9
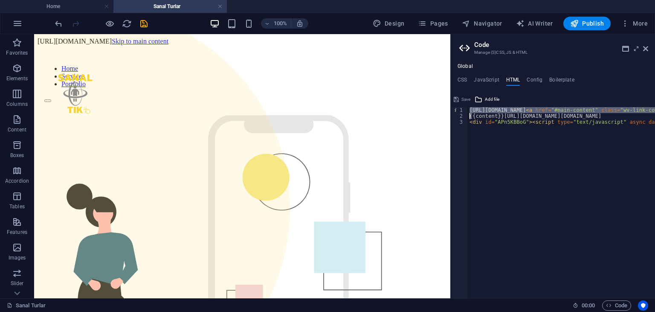
scroll to position [0, 473]
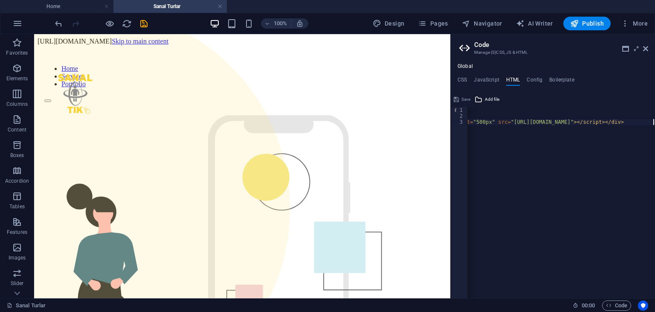
click at [489, 156] on div "https://cdn1.site-media.eu/images/0/18917115/CloudPanoTour-APn5KBBoG1-i1ICnZSbP…" at bounding box center [324, 208] width 661 height 203
type textarea "<div id="APn5KBBoG"><script type="text/javascript" async data-short="APn5KBBoG?…"
click at [491, 78] on h4 "JavaScript" at bounding box center [486, 81] width 25 height 9
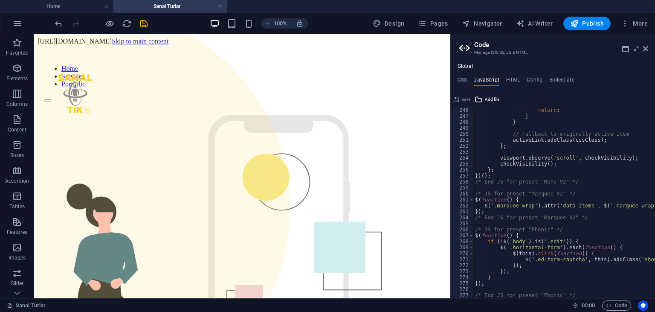
scroll to position [1462, 0]
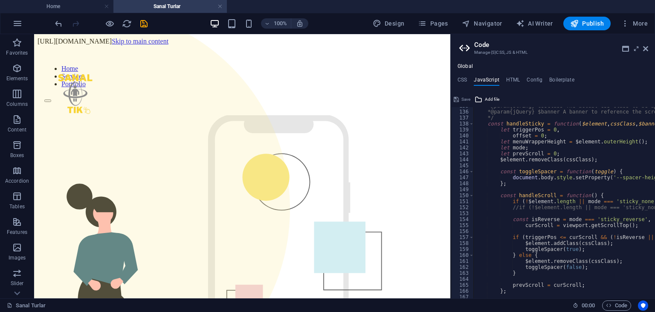
scroll to position [732, 0]
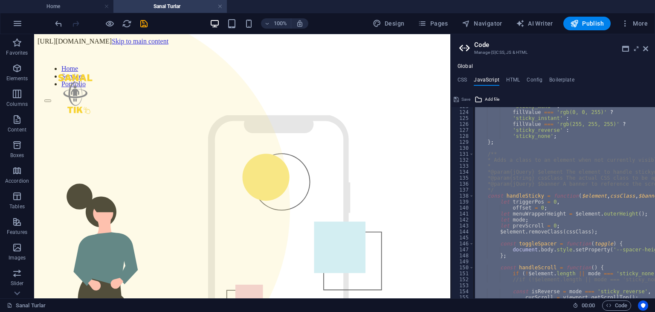
type textarea "/* End JS for preset "Phonic" */"
click at [508, 78] on h4 "HTML" at bounding box center [513, 81] width 14 height 9
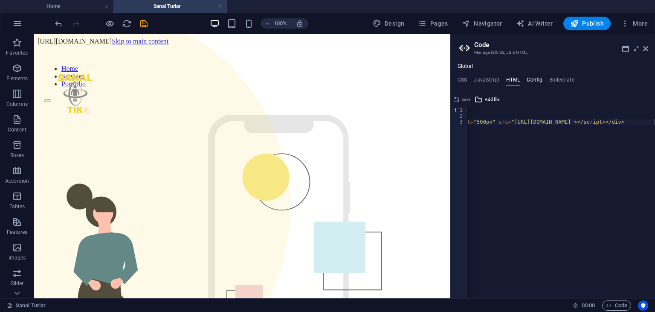
click at [528, 78] on h4 "Config" at bounding box center [535, 81] width 16 height 9
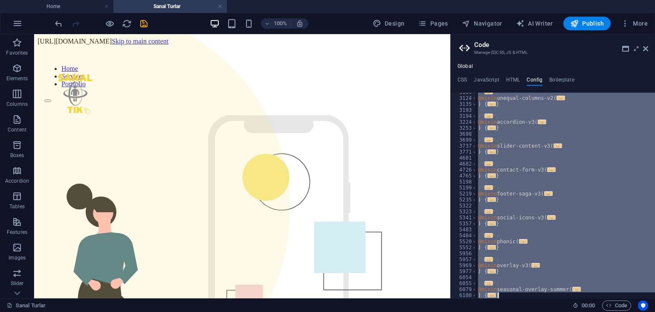
scroll to position [486, 0]
click at [608, 158] on div "/* ... */ @mixin unequal-columns-v2 ( ... ) { ... } /* ... */ @mixin accordion-…" at bounding box center [565, 196] width 179 height 206
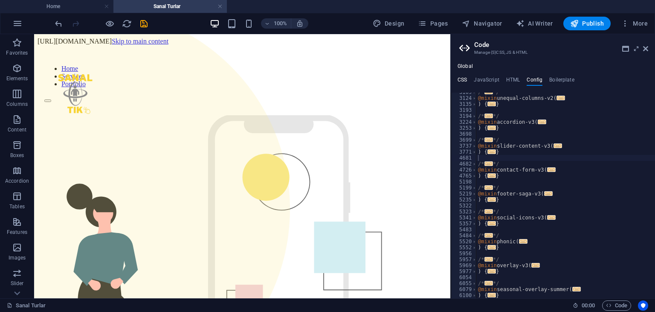
click at [460, 81] on h4 "CSS" at bounding box center [461, 81] width 9 height 9
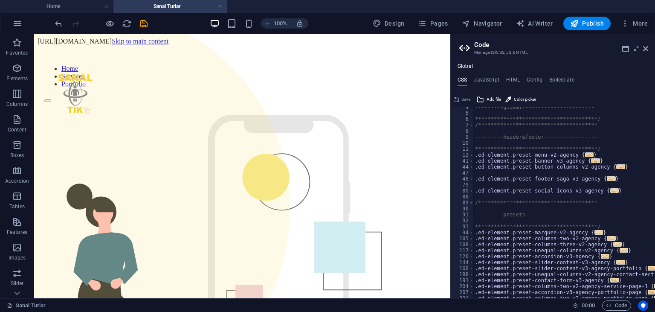
scroll to position [60, 0]
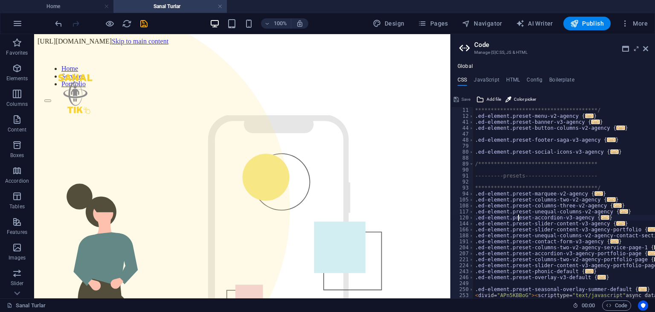
type textarea "} <div id="APn5KBBoG"><script type="text/javascript" async data-short="APn5KBBo…"
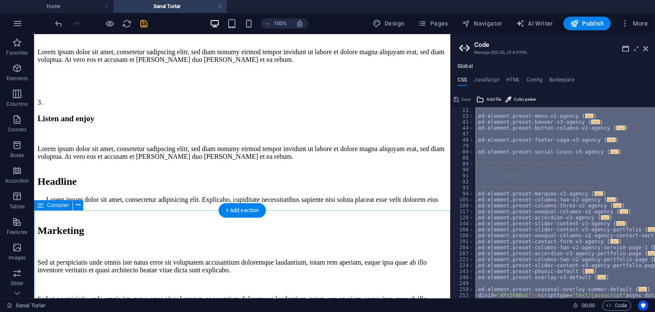
scroll to position [1294, 0]
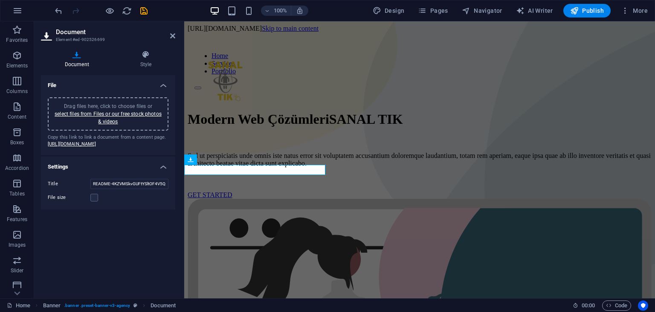
scroll to position [171, 0]
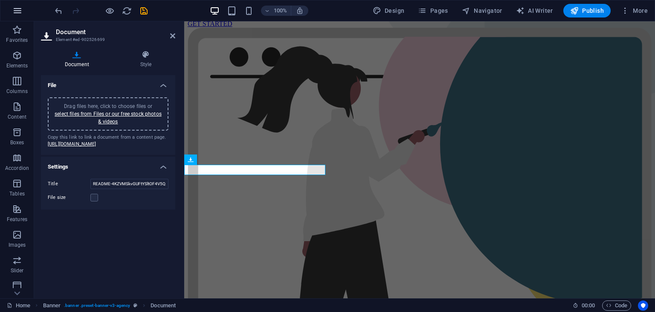
click at [21, 9] on icon "button" at bounding box center [17, 11] width 10 height 10
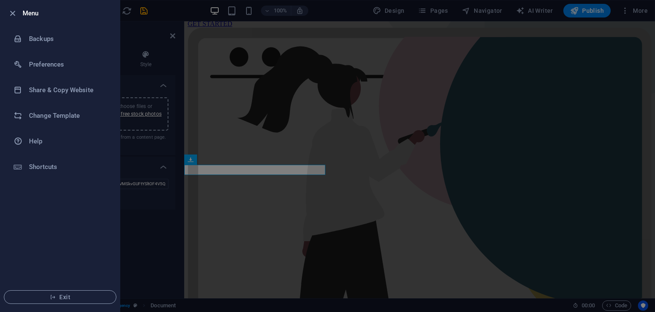
click at [251, 64] on div at bounding box center [327, 156] width 655 height 312
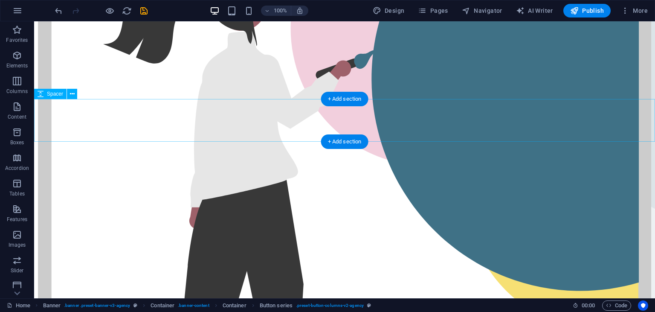
scroll to position [247, 0]
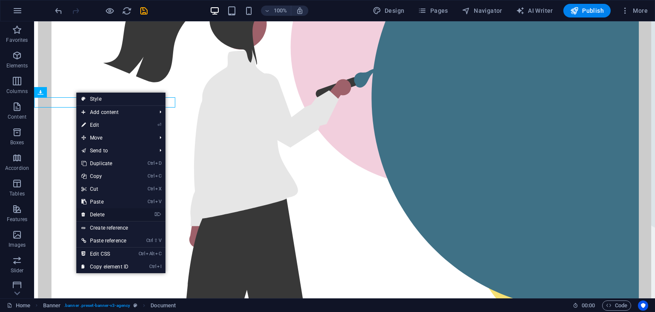
click at [112, 212] on link "⌦ Delete" at bounding box center [104, 214] width 57 height 13
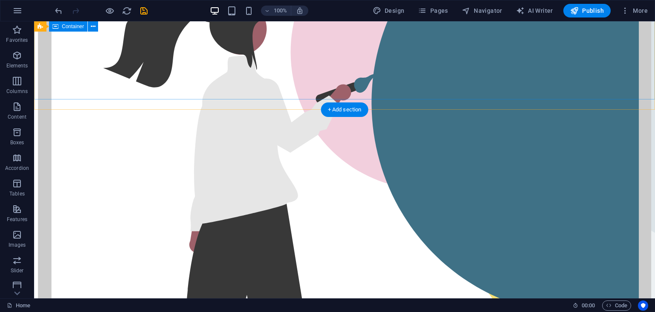
scroll to position [241, 0]
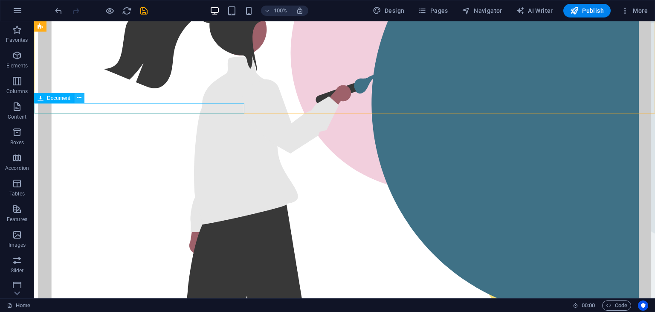
click at [81, 98] on icon at bounding box center [79, 97] width 5 height 9
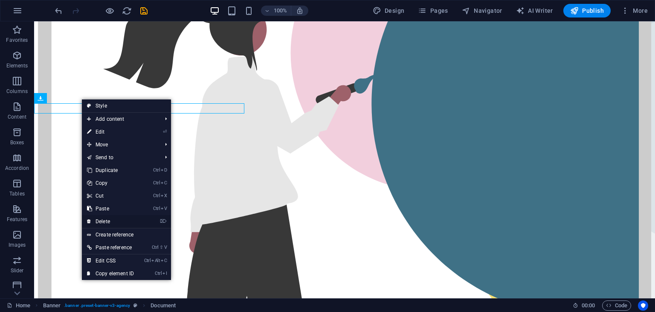
click at [96, 224] on link "⌦ Delete" at bounding box center [110, 221] width 57 height 13
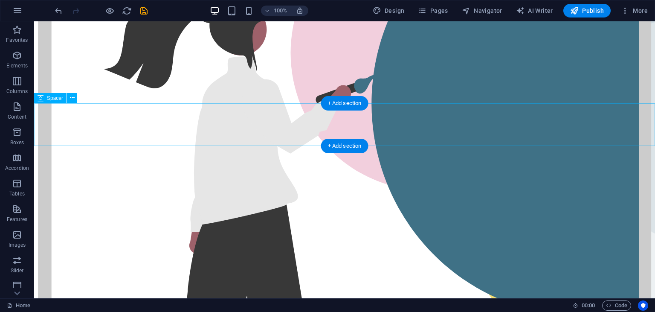
scroll to position [0, 0]
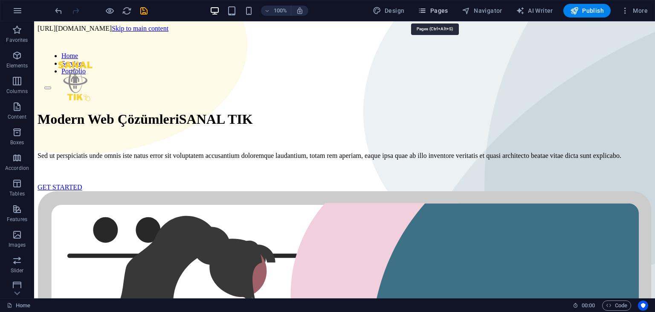
click at [438, 14] on span "Pages" at bounding box center [433, 10] width 30 height 9
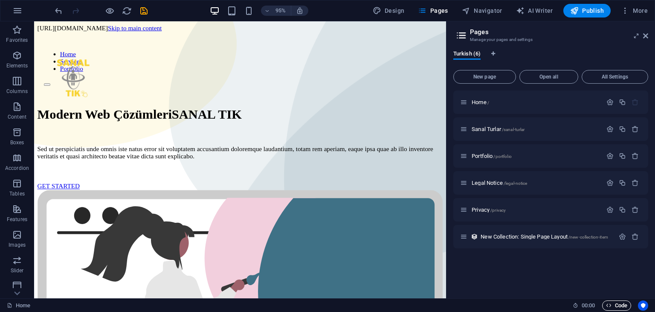
click at [611, 308] on span "Code" at bounding box center [616, 305] width 21 height 10
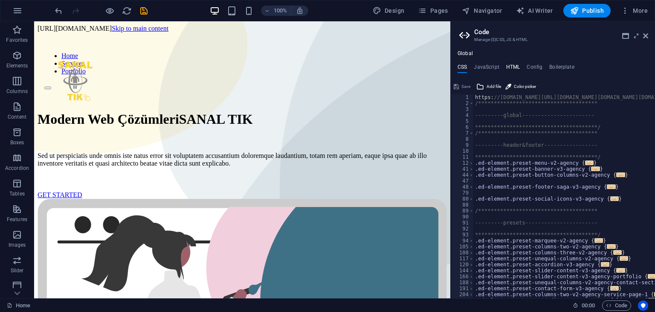
click at [515, 67] on h4 "HTML" at bounding box center [513, 68] width 14 height 9
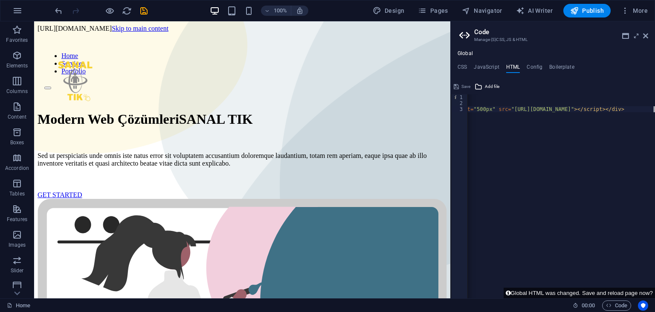
scroll to position [0, 473]
click at [518, 117] on div "https://cdn1.site-media.eu/images/0/18917115/CloudPanoTour-APn5KBBoG1-i1ICnZSbP…" at bounding box center [324, 202] width 661 height 216
type textarea "{{content}}https://cdn1.site-media.eu/images/0/18918414/index-cA1WFh76NRs-XfCUX…"
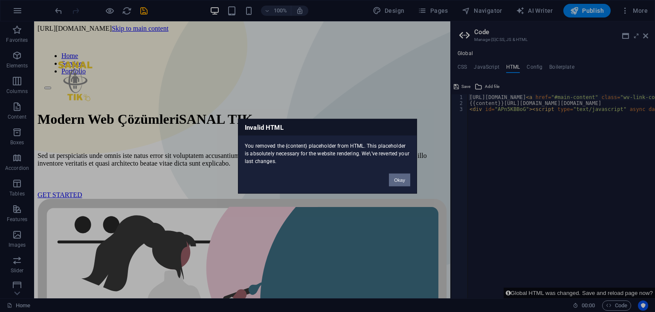
click at [400, 178] on button "Okay" at bounding box center [399, 179] width 21 height 13
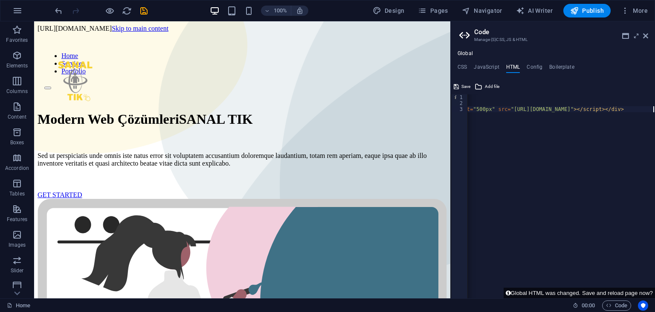
type textarea "<div id="APn5KBBoG"><script type="text/javascript" async data-short="APn5KBBoG?…"
click at [524, 126] on div "https://cdn1.site-media.eu/images/0/18917115/CloudPanoTour-APn5KBBoG1-i1ICnZSbP…" at bounding box center [324, 202] width 661 height 216
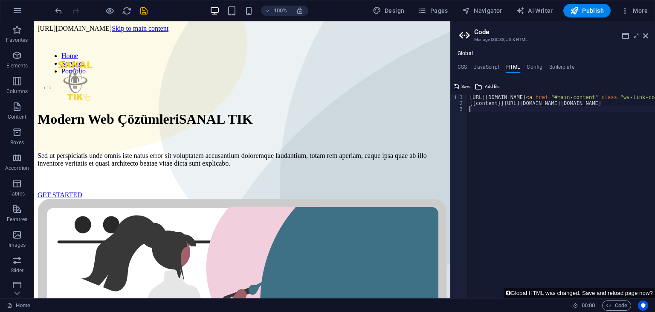
scroll to position [0, 297]
type textarea "https://cdn1.site-media.eu/images/0/18917115/CloudPanoTour-APn5KBBoG1-i1ICnZSbP…"
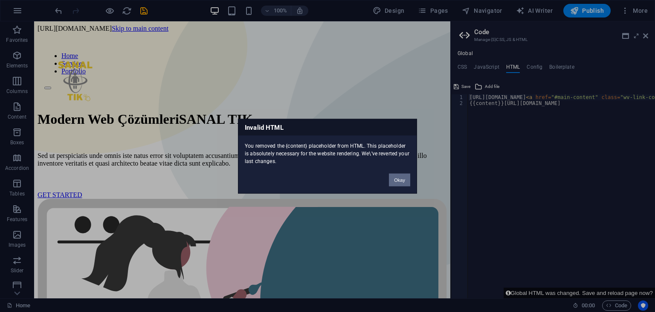
click at [403, 178] on button "Okay" at bounding box center [399, 179] width 21 height 13
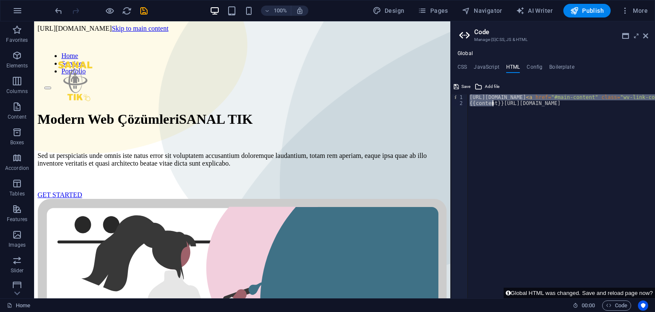
scroll to position [0, 46]
drag, startPoint x: 470, startPoint y: 96, endPoint x: 629, endPoint y: 136, distance: 163.8
type textarea "https://cdn1.site-media.eu/images/0/18917115/CloudPanoTour-APn5KBBoG1-i1ICnZSbP…"
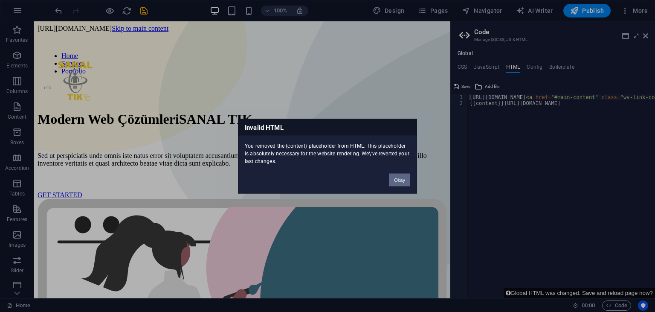
click at [400, 177] on button "Okay" at bounding box center [399, 179] width 21 height 13
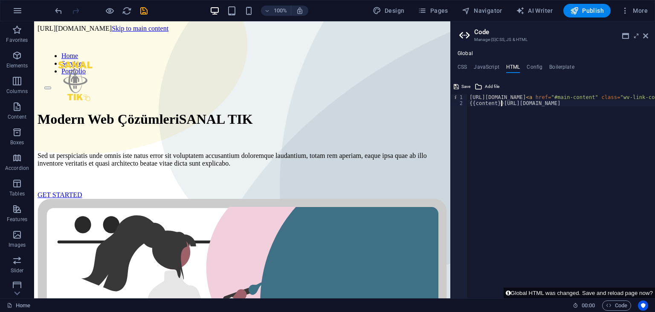
type textarea "https://cdn1.site-media.eu/images/0/18917115/CloudPanoTour-APn5KBBoG1-i1ICnZSbP…"
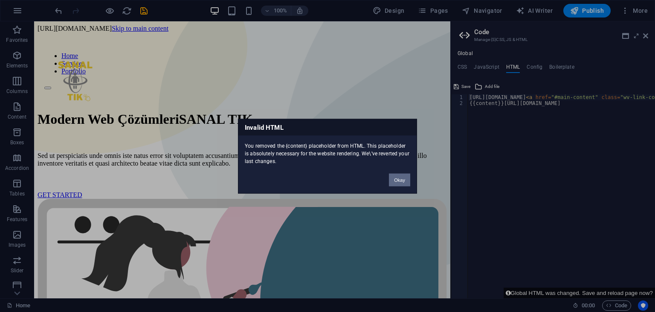
drag, startPoint x: 400, startPoint y: 178, endPoint x: 410, endPoint y: 135, distance: 44.6
click at [400, 178] on button "Okay" at bounding box center [399, 179] width 21 height 13
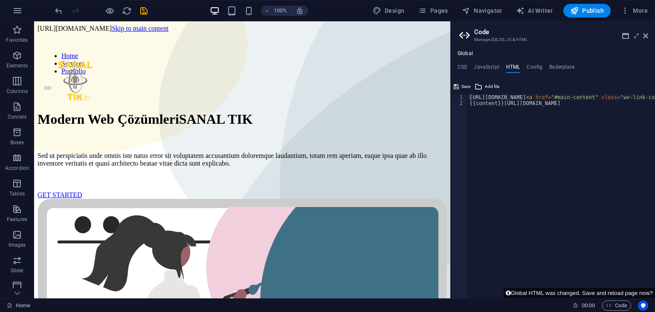
scroll to position [0, 47]
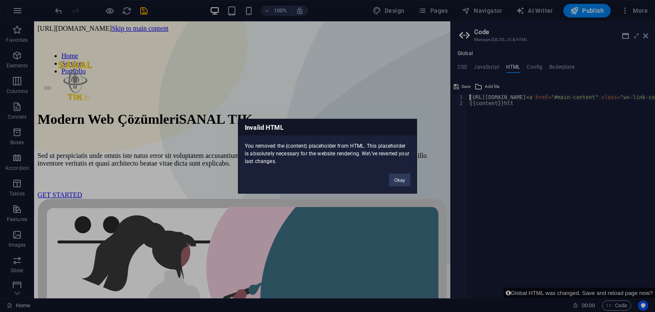
type textarea "https://cdn1.site-media.eu/images/0/18917115/CloudPanoTour-APn5KBBoG1-i1ICnZSbP…"
click at [395, 177] on button "Okay" at bounding box center [399, 179] width 21 height 13
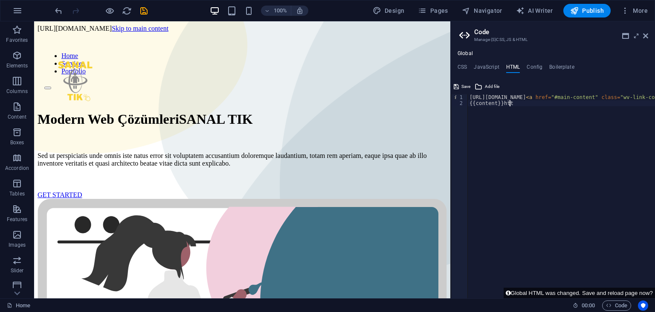
type textarea "https://cdn1.site-media.eu/images/0/18917115/CloudPanoTour-APn5KBBoG1-i1ICnZSbP…"
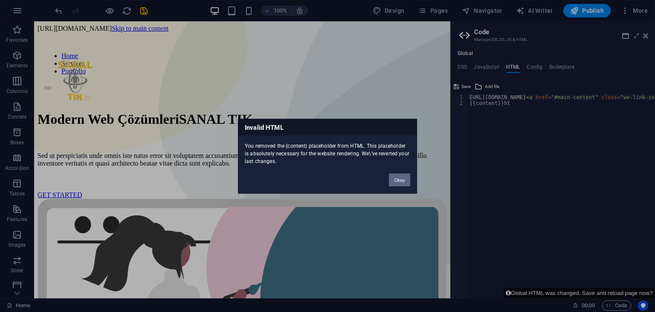
click at [397, 178] on button "Okay" at bounding box center [399, 179] width 21 height 13
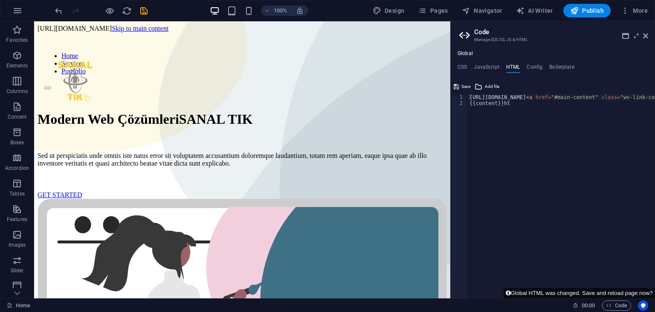
type textarea "https://cdn1.site-media.eu/images/0/18917115/CloudPanoTour-APn5KBBoG1-i1ICnZSbP…"
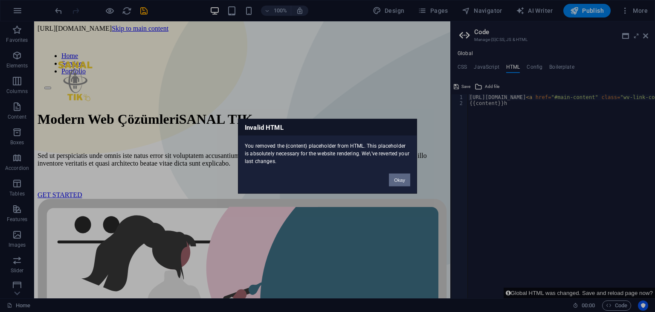
click at [405, 183] on button "Okay" at bounding box center [399, 179] width 21 height 13
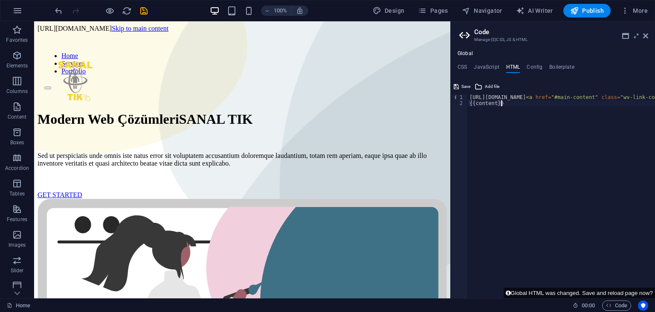
type textarea "https://cdn1.site-media.eu/images/0/18917115/CloudPanoTour-APn5KBBoG1-i1ICnZSbP…"
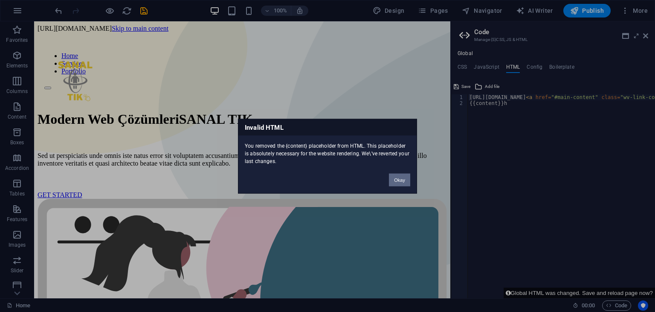
click at [402, 182] on button "Okay" at bounding box center [399, 179] width 21 height 13
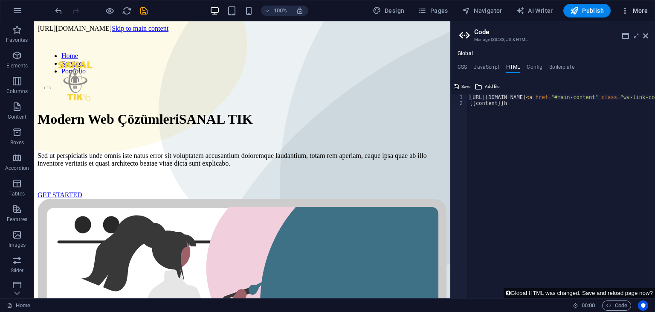
click at [636, 15] on button "More" at bounding box center [634, 11] width 34 height 14
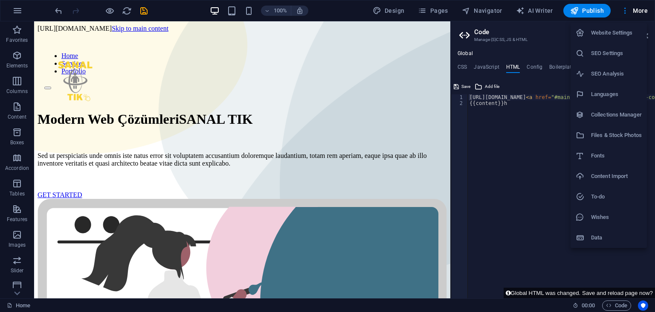
click at [511, 156] on div at bounding box center [327, 156] width 655 height 312
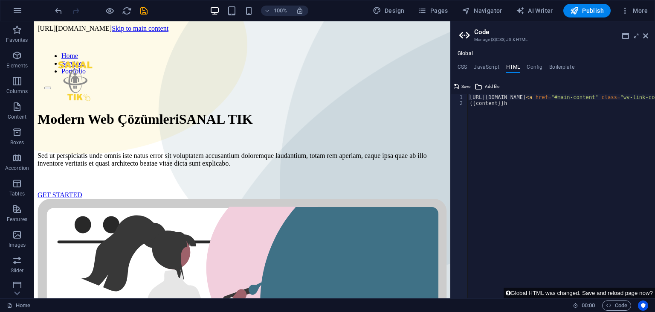
click at [540, 296] on button "Global HTML was changed. Save and reload page now?" at bounding box center [579, 292] width 151 height 11
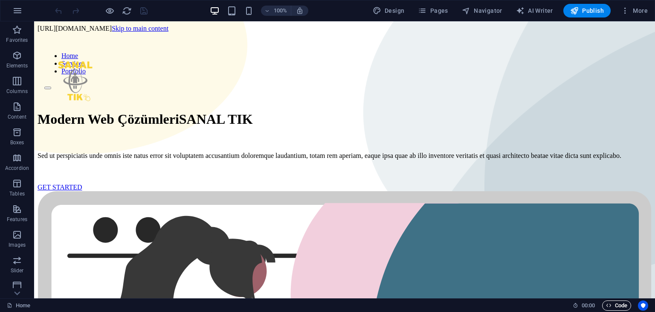
click at [618, 305] on span "Code" at bounding box center [616, 305] width 21 height 10
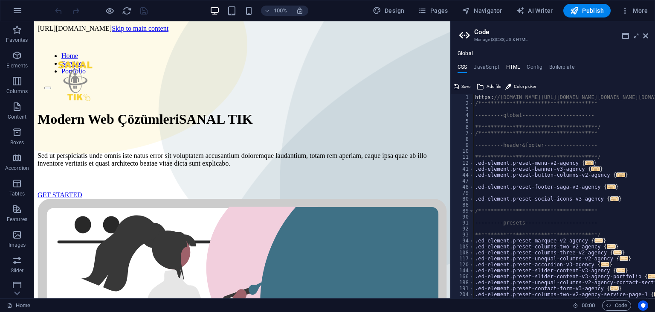
click at [514, 69] on h4 "HTML" at bounding box center [513, 68] width 14 height 9
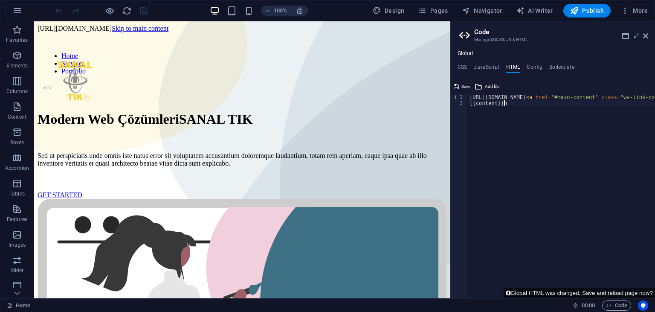
type textarea "https://cdn1.site-media.eu/images/0/18917115/CloudPanoTour-APn5KBBoG1-i1ICnZSbP…"
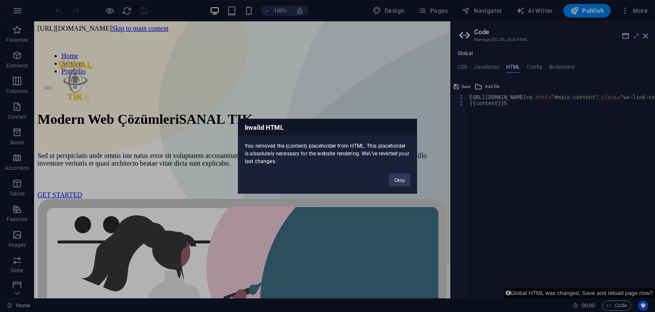
click at [289, 146] on div "You removed the {content} placeholder from HTML. This placeholder is absolutely…" at bounding box center [327, 149] width 178 height 29
click at [403, 180] on button "Okay" at bounding box center [399, 179] width 21 height 13
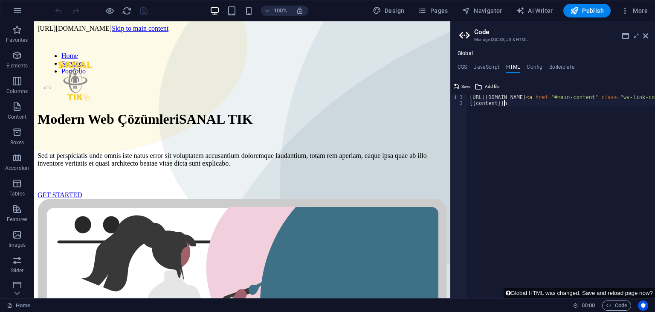
drag, startPoint x: 562, startPoint y: 146, endPoint x: 618, endPoint y: 145, distance: 55.9
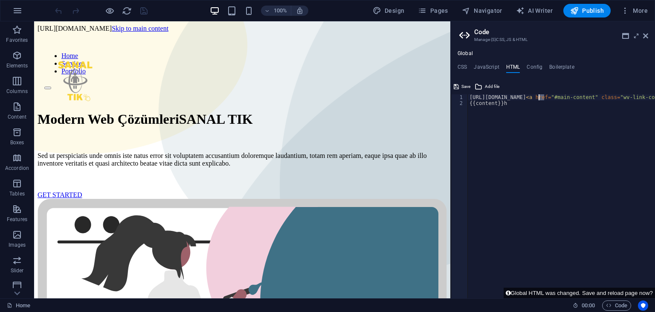
type textarea "https://cdn1.site-media.eu/images/0/18917115/CloudPanoTour-APn5KBBoG1-i1ICnZSbP…"
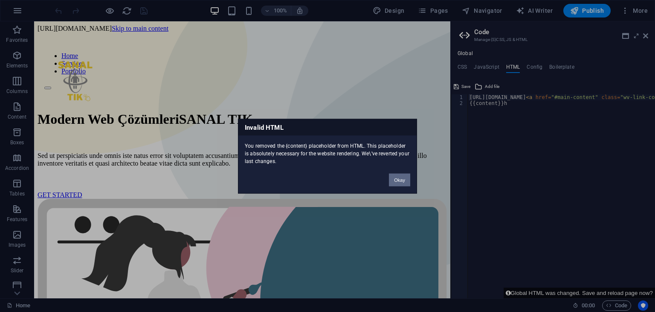
click at [401, 174] on button "Okay" at bounding box center [399, 179] width 21 height 13
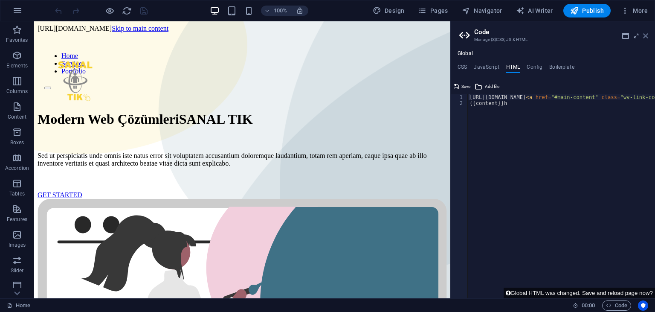
click at [646, 38] on icon at bounding box center [645, 35] width 5 height 7
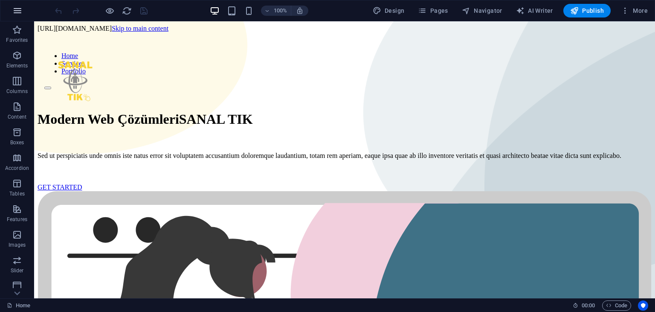
click at [21, 13] on icon "button" at bounding box center [17, 11] width 10 height 10
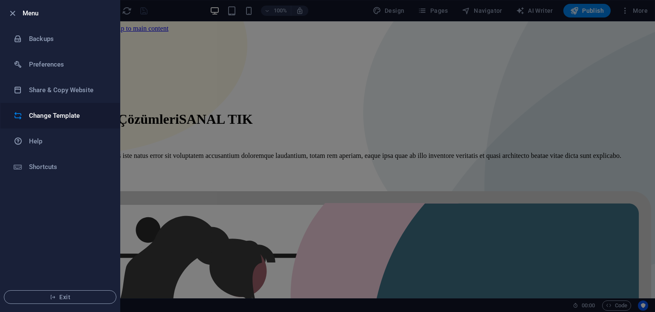
click at [29, 109] on li "Change Template" at bounding box center [59, 116] width 119 height 26
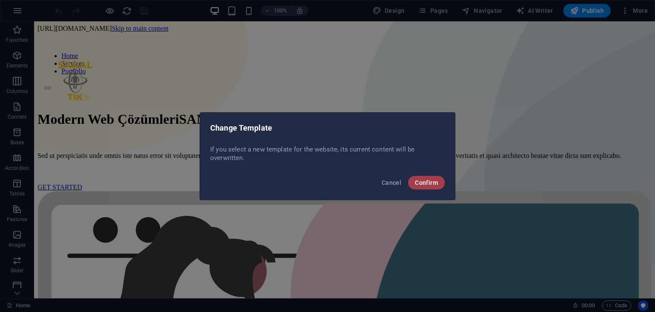
click at [426, 180] on span "Confirm" at bounding box center [426, 182] width 23 height 7
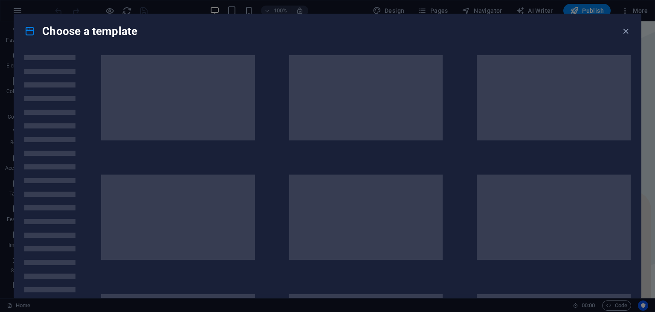
click at [426, 180] on span at bounding box center [366, 216] width 154 height 85
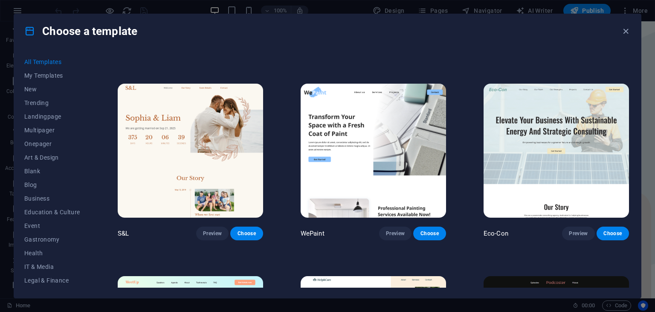
scroll to position [355, 0]
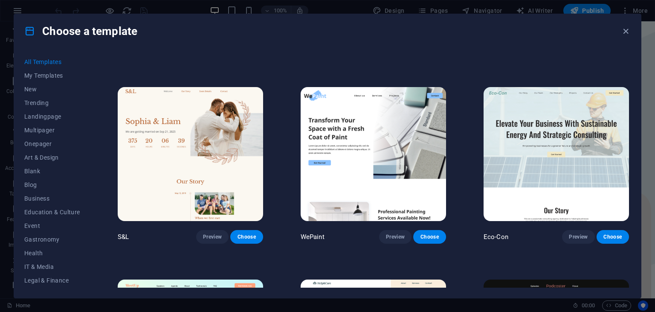
click at [357, 159] on img at bounding box center [373, 154] width 145 height 134
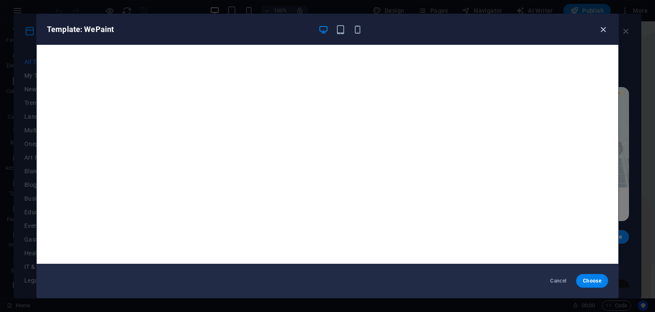
click at [606, 29] on icon "button" at bounding box center [603, 30] width 10 height 10
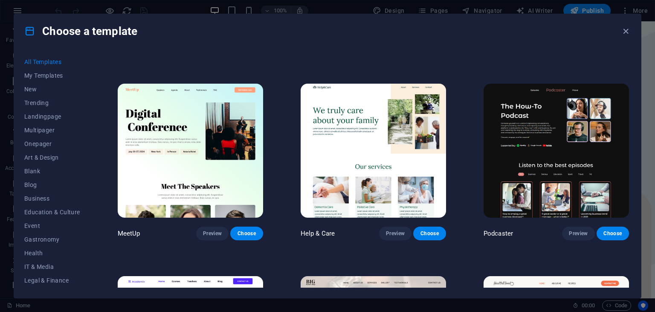
scroll to position [551, 0]
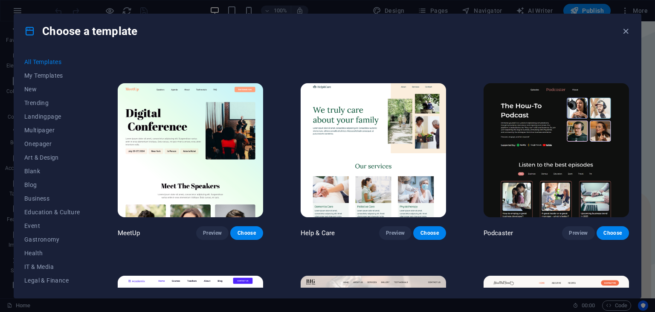
click at [352, 145] on img at bounding box center [373, 150] width 145 height 134
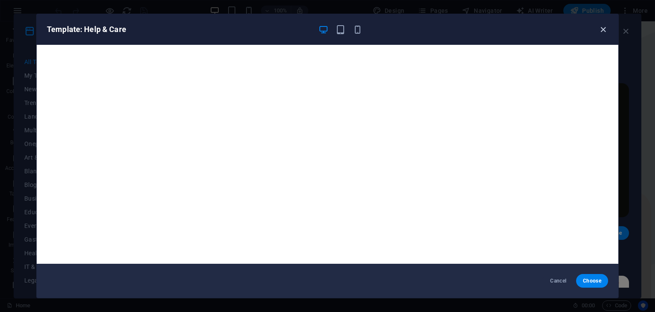
click at [603, 27] on icon "button" at bounding box center [603, 30] width 10 height 10
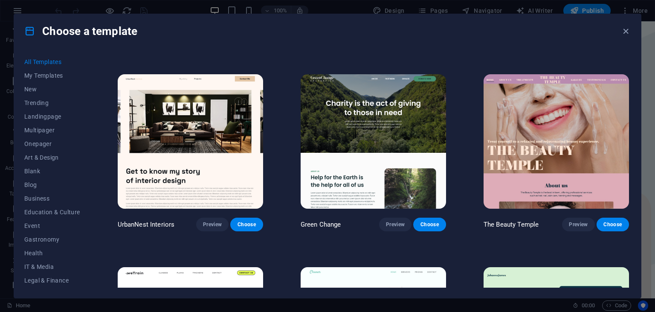
scroll to position [965, 0]
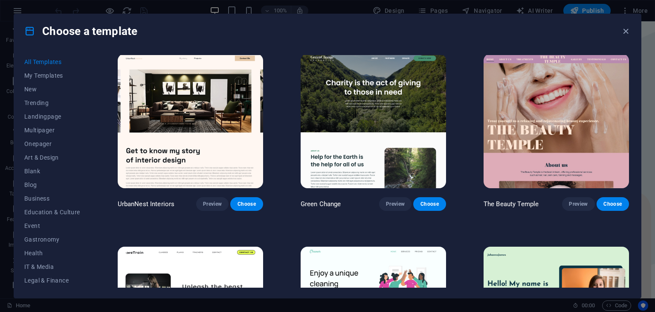
click at [210, 121] on img at bounding box center [190, 121] width 145 height 134
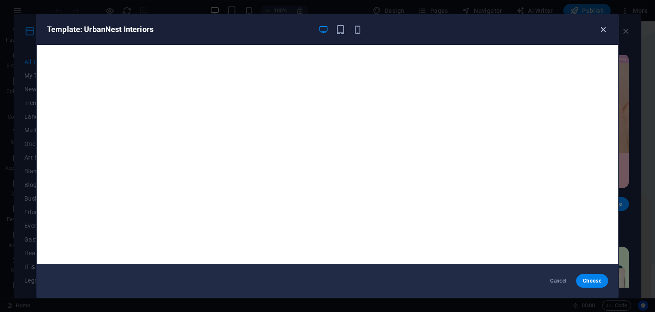
click at [603, 27] on icon "button" at bounding box center [603, 30] width 10 height 10
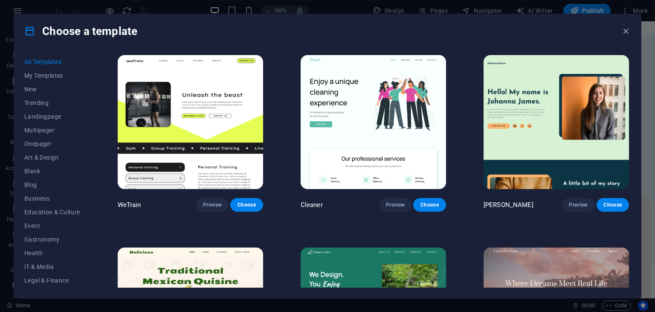
scroll to position [1160, 0]
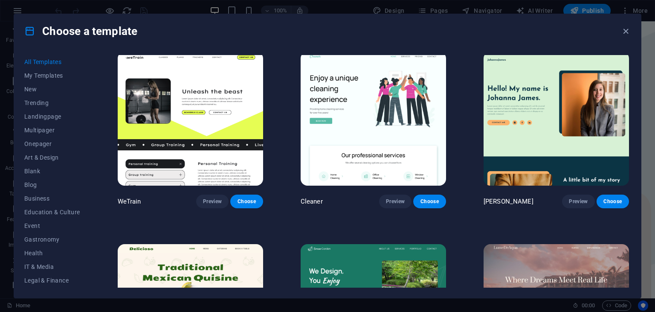
click at [369, 106] on img at bounding box center [373, 119] width 145 height 134
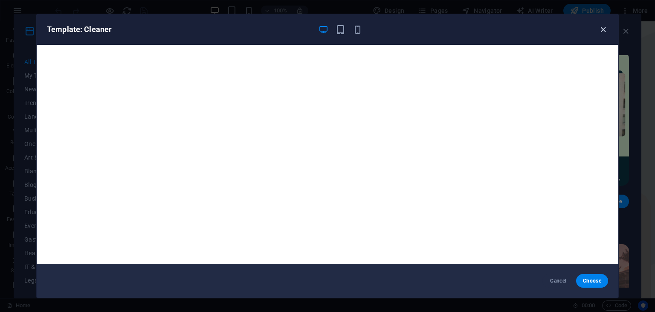
click at [602, 28] on icon "button" at bounding box center [603, 30] width 10 height 10
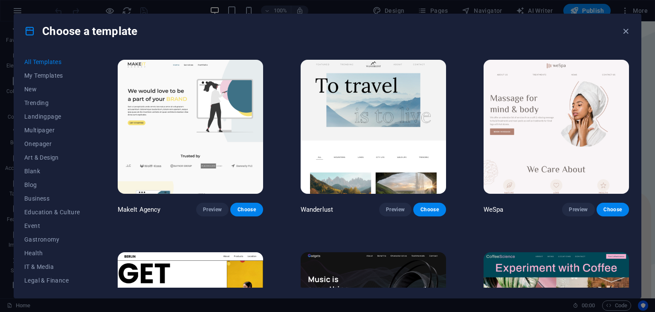
scroll to position [1922, 0]
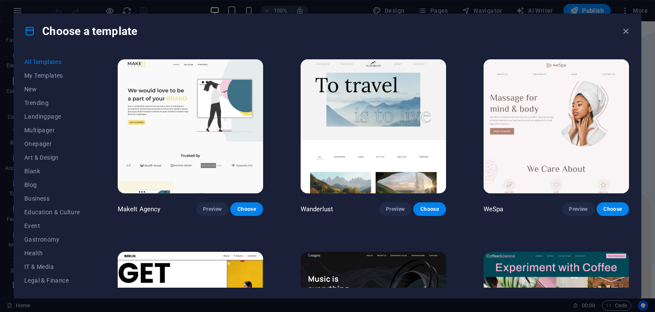
click at [203, 104] on img at bounding box center [190, 126] width 145 height 134
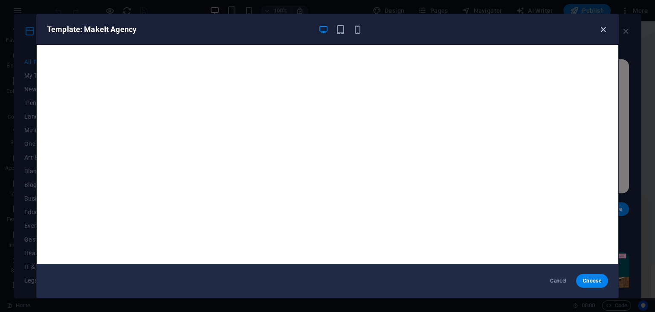
click at [605, 25] on icon "button" at bounding box center [603, 30] width 10 height 10
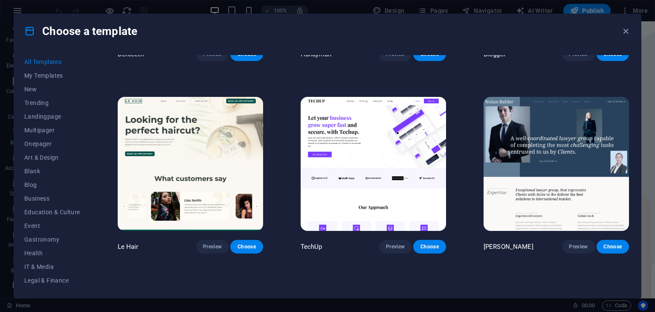
scroll to position [2660, 0]
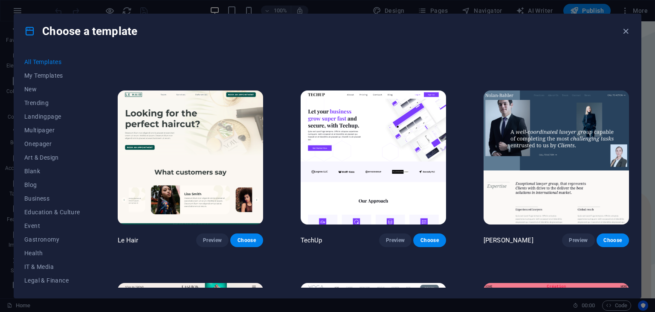
click at [373, 209] on img at bounding box center [373, 157] width 145 height 134
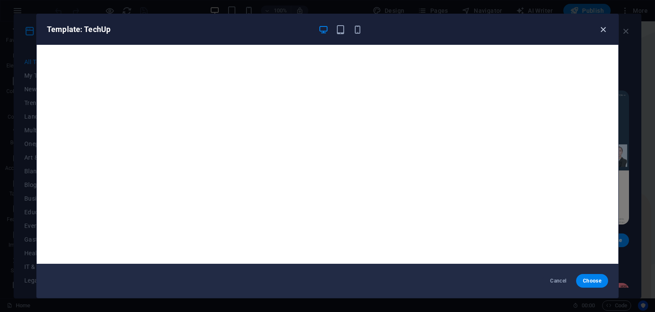
click at [604, 28] on icon "button" at bounding box center [603, 30] width 10 height 10
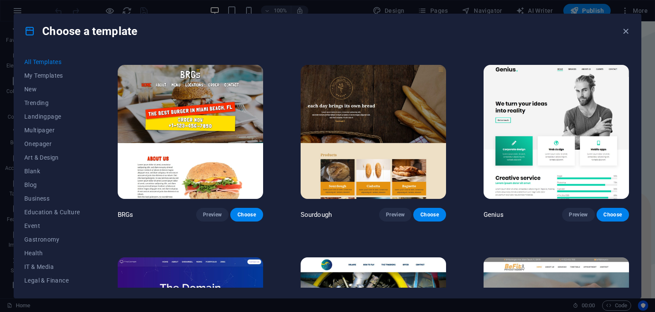
scroll to position [4419, 0]
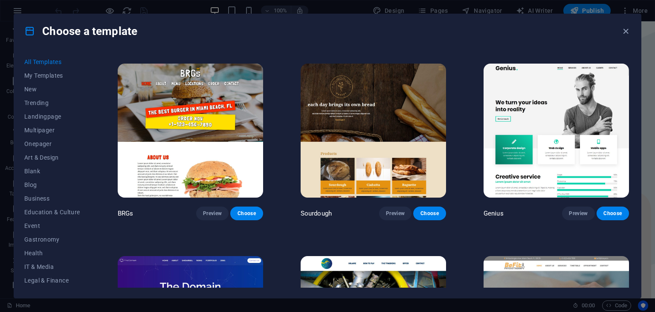
click at [547, 119] on img at bounding box center [555, 131] width 145 height 134
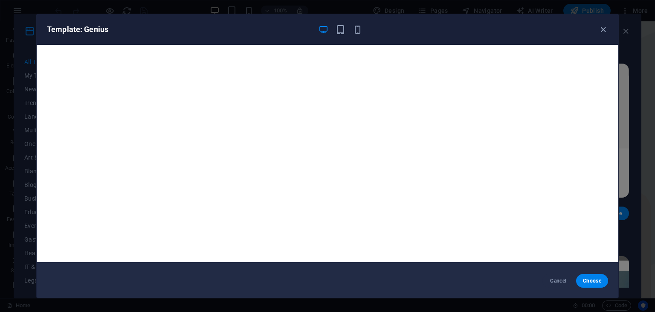
scroll to position [0, 0]
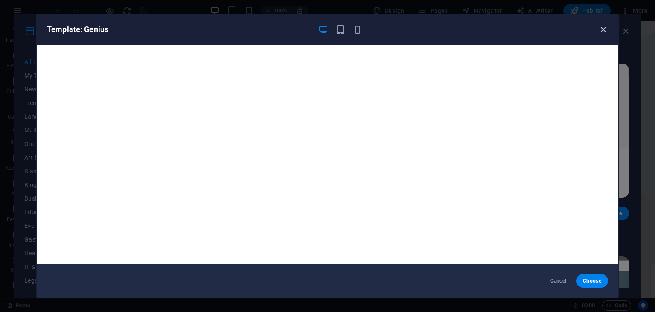
click at [603, 27] on icon "button" at bounding box center [603, 30] width 10 height 10
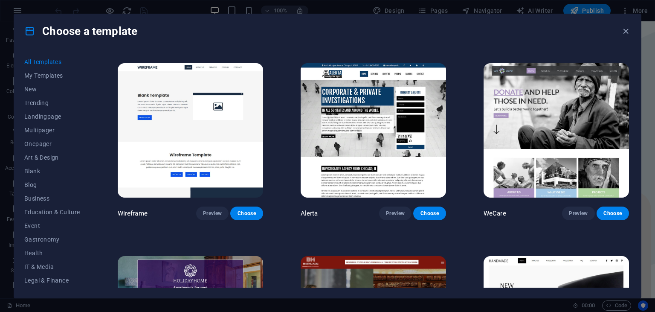
scroll to position [4803, 0]
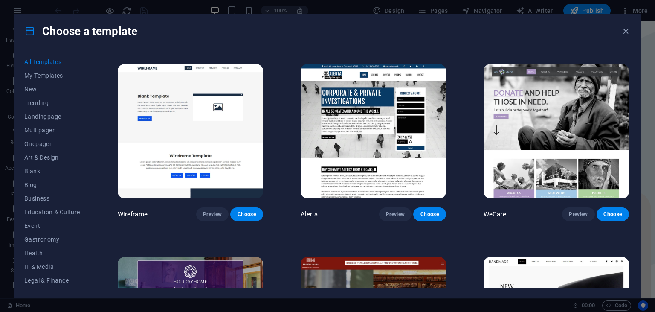
click at [397, 122] on img at bounding box center [373, 131] width 145 height 134
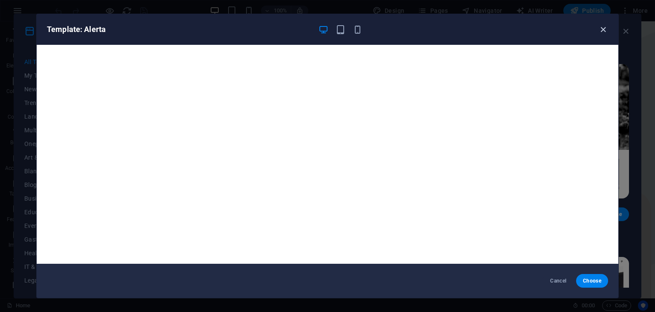
click at [602, 29] on icon "button" at bounding box center [603, 30] width 10 height 10
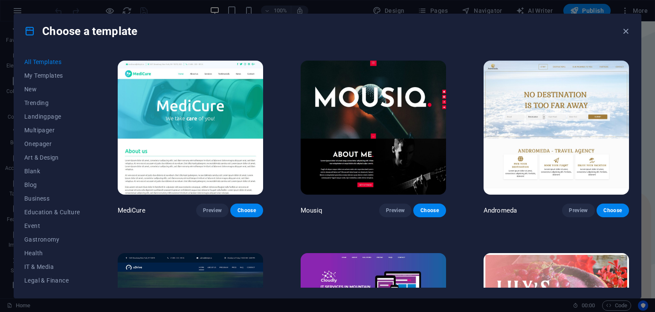
scroll to position [6155, 0]
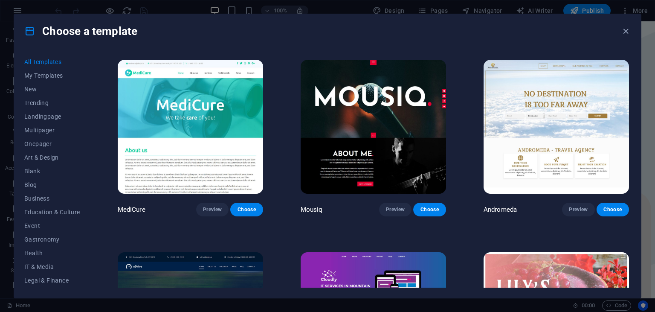
click at [575, 119] on img at bounding box center [555, 127] width 145 height 134
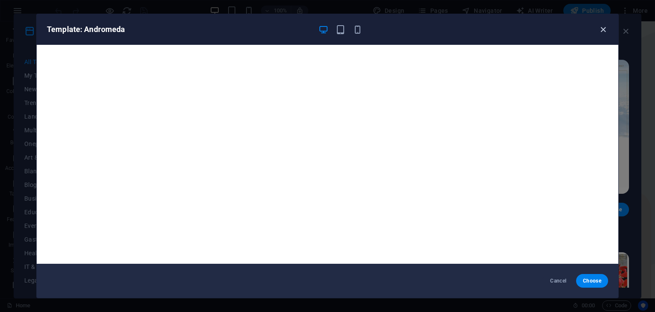
click at [605, 25] on icon "button" at bounding box center [603, 30] width 10 height 10
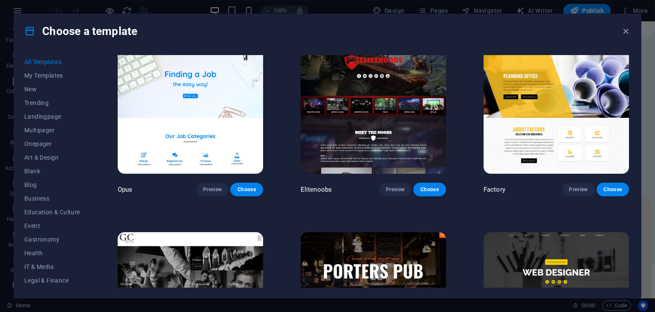
scroll to position [6753, 0]
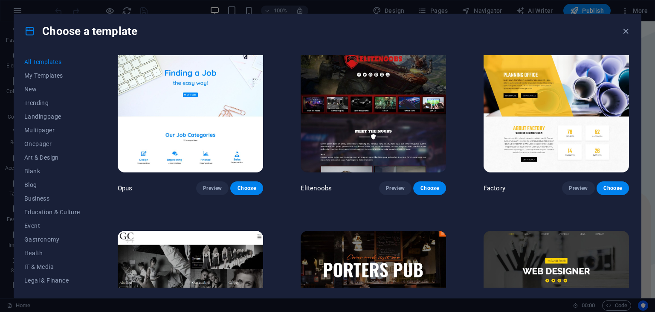
click at [175, 135] on img at bounding box center [190, 105] width 145 height 134
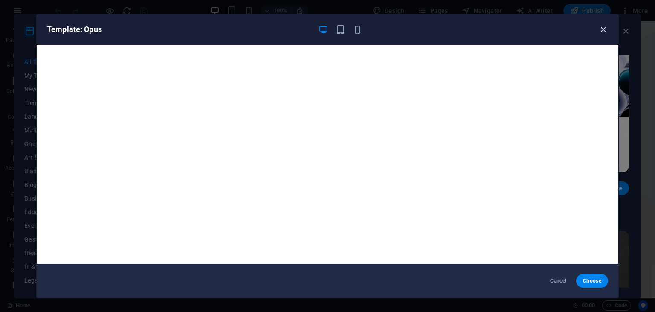
click at [603, 28] on icon "button" at bounding box center [603, 30] width 10 height 10
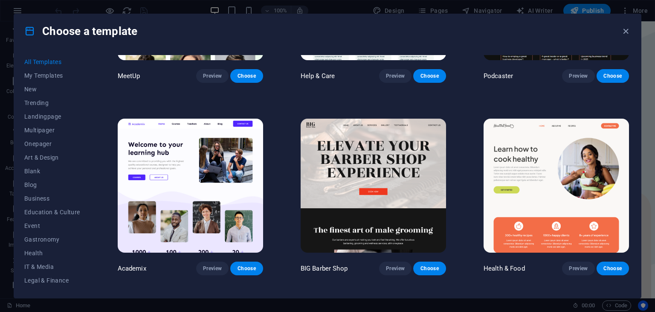
scroll to position [707, 0]
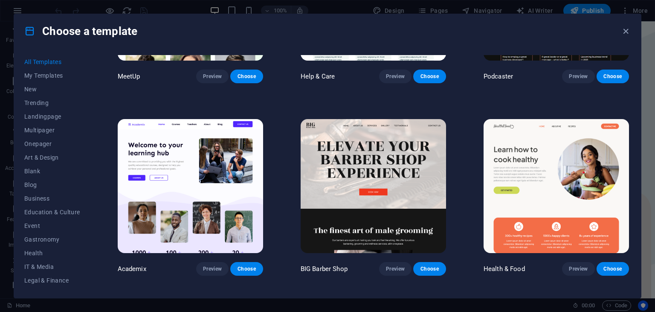
click at [184, 185] on img at bounding box center [190, 186] width 145 height 134
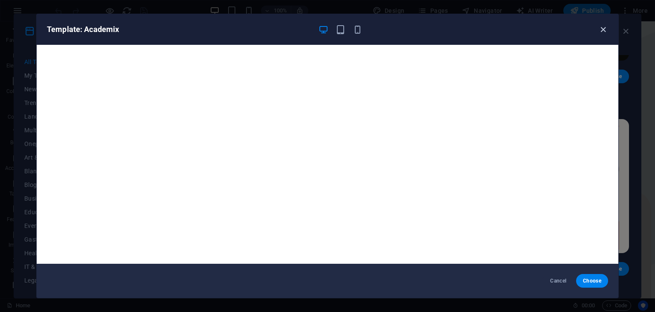
click at [601, 32] on icon "button" at bounding box center [603, 30] width 10 height 10
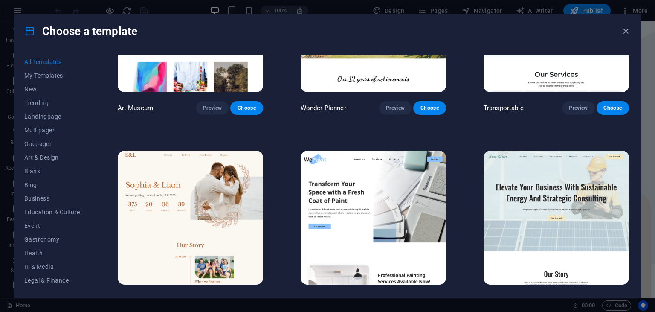
scroll to position [292, 0]
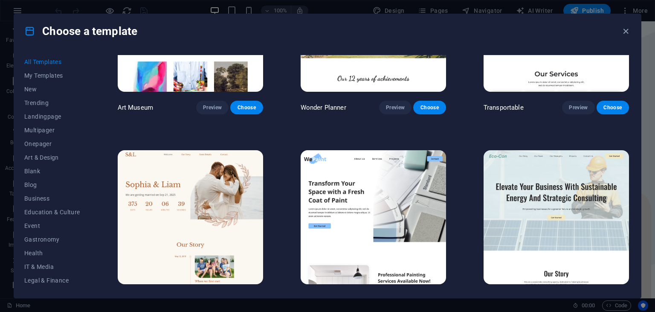
click at [359, 192] on img at bounding box center [373, 217] width 145 height 134
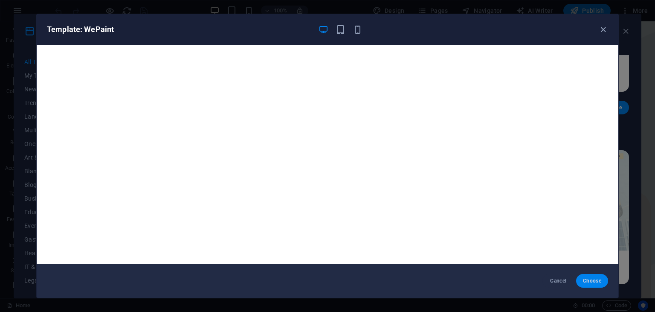
click at [599, 279] on span "Choose" at bounding box center [592, 280] width 18 height 7
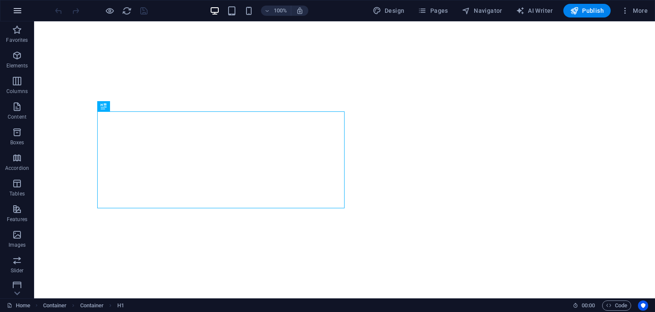
click at [21, 6] on icon "button" at bounding box center [17, 11] width 10 height 10
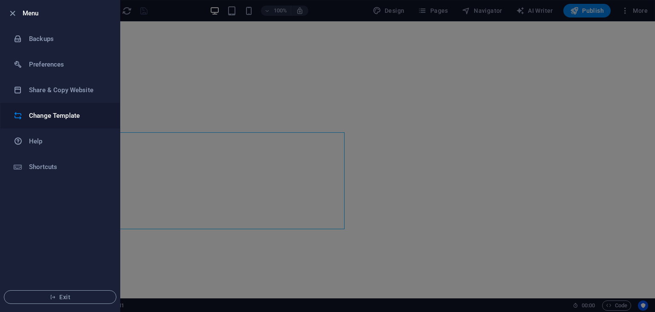
click at [34, 112] on h6 "Change Template" at bounding box center [68, 115] width 79 height 10
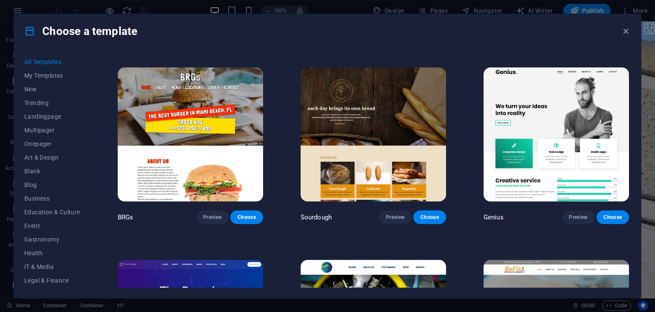
scroll to position [4402, 0]
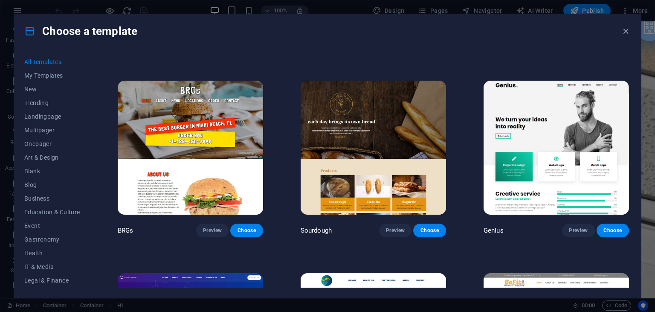
click at [558, 145] on img at bounding box center [555, 148] width 145 height 134
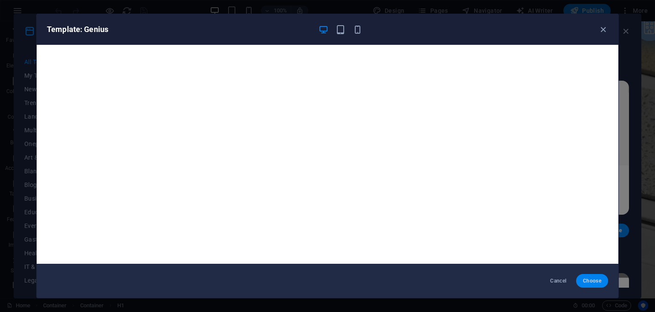
click at [594, 282] on span "Choose" at bounding box center [592, 280] width 18 height 7
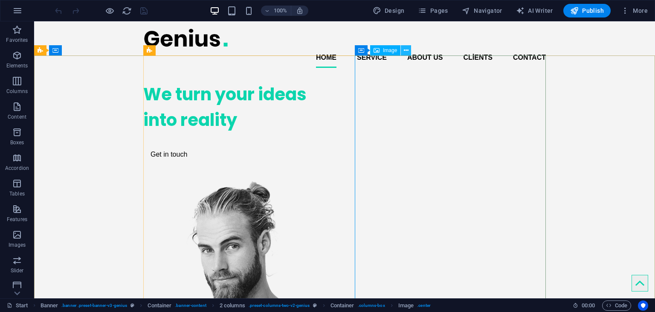
click at [0, 0] on icon at bounding box center [0, 0] width 0 height 0
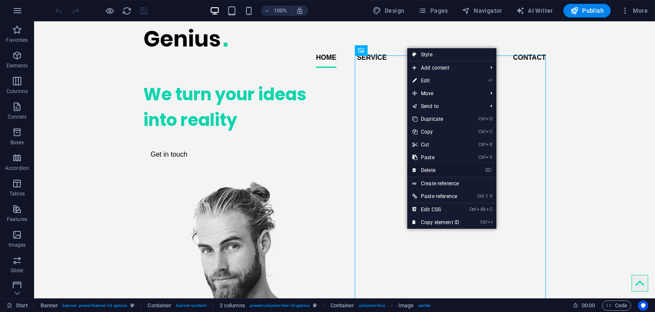
click at [431, 173] on link "⌦ Delete" at bounding box center [435, 170] width 57 height 13
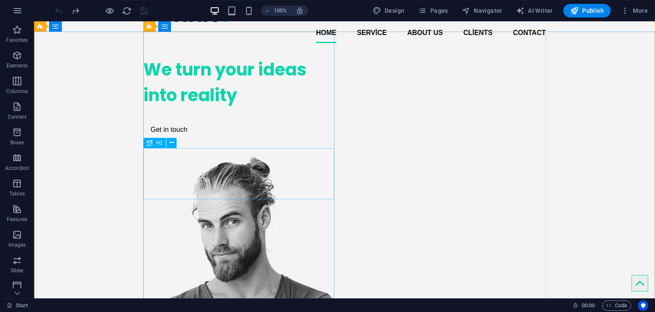
scroll to position [13, 0]
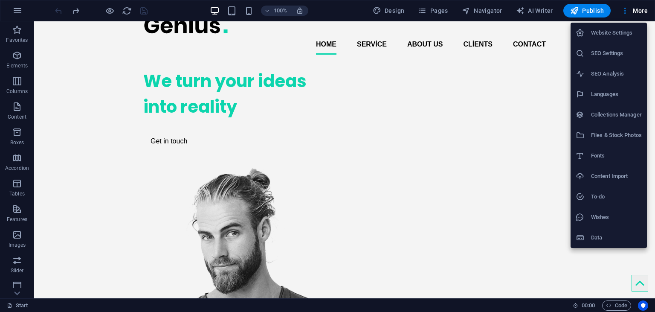
click at [587, 53] on div at bounding box center [583, 53] width 15 height 9
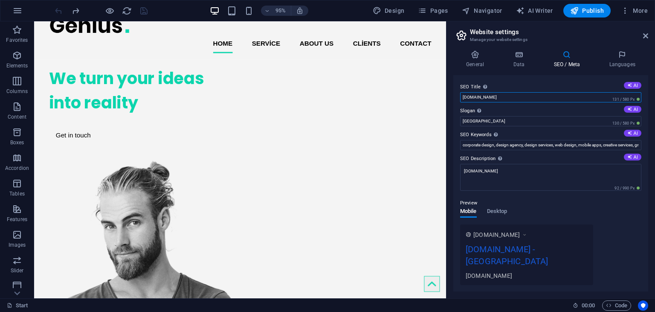
click at [531, 99] on input "[DOMAIN_NAME]" at bounding box center [550, 97] width 181 height 10
type input "s"
type input "Sanal Tık"
click at [512, 124] on input "[GEOGRAPHIC_DATA]" at bounding box center [550, 121] width 181 height 10
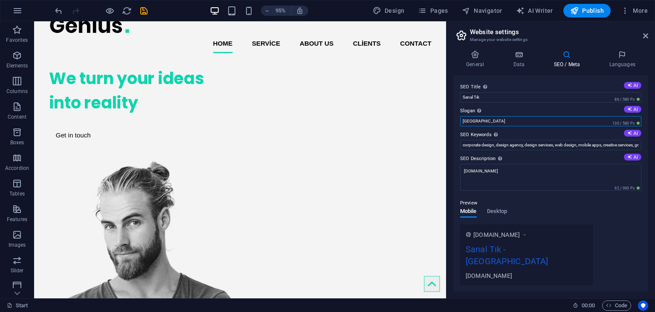
click at [512, 124] on input "[GEOGRAPHIC_DATA]" at bounding box center [550, 121] width 181 height 10
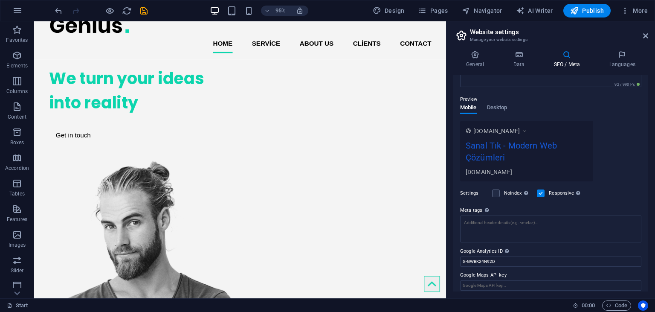
scroll to position [109, 0]
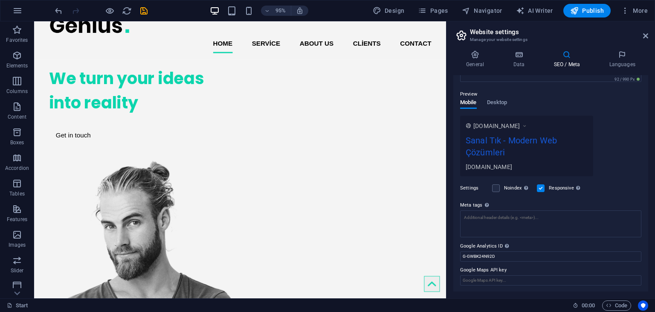
type input "Modern Web Çözümleri"
click at [584, 101] on div "Preview Mobile Desktop [DOMAIN_NAME] Sanal Tık - Modern Web Çözümleri [DOMAIN_N…" at bounding box center [550, 129] width 181 height 94
click at [646, 33] on icon at bounding box center [645, 35] width 5 height 7
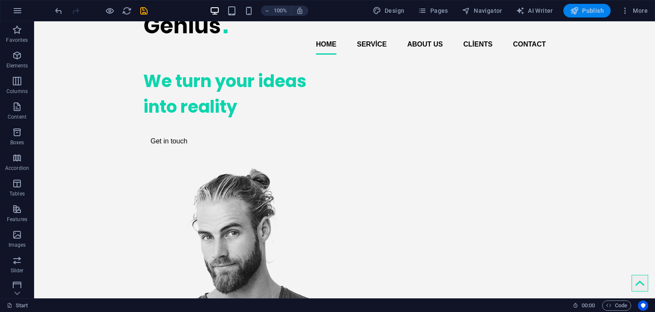
click at [588, 8] on span "Publish" at bounding box center [587, 10] width 34 height 9
click at [0, 0] on button "Publish" at bounding box center [0, 0] width 0 height 0
